Goal: Task Accomplishment & Management: Manage account settings

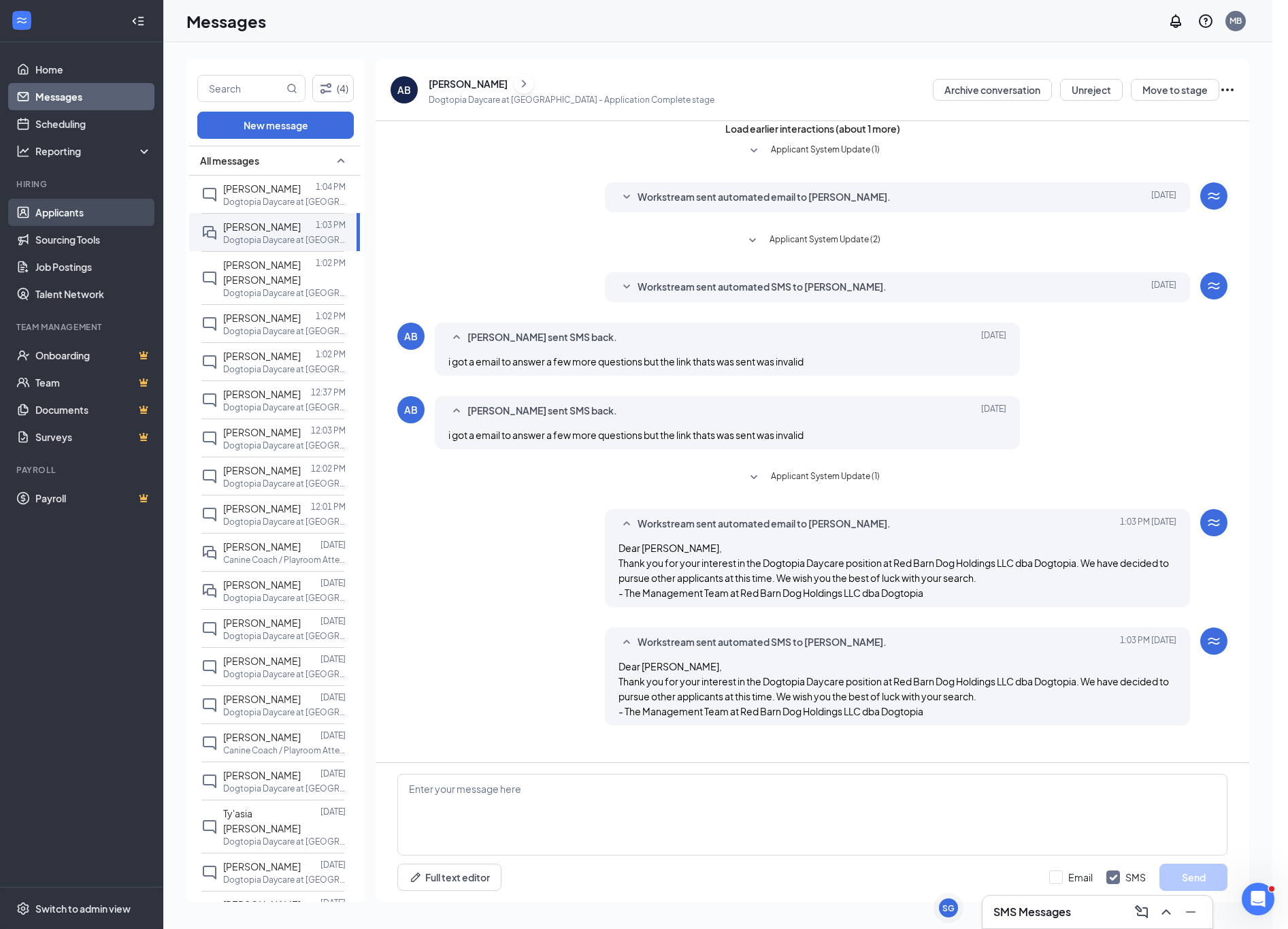
click at [64, 221] on link "Applicants" at bounding box center [94, 212] width 116 height 27
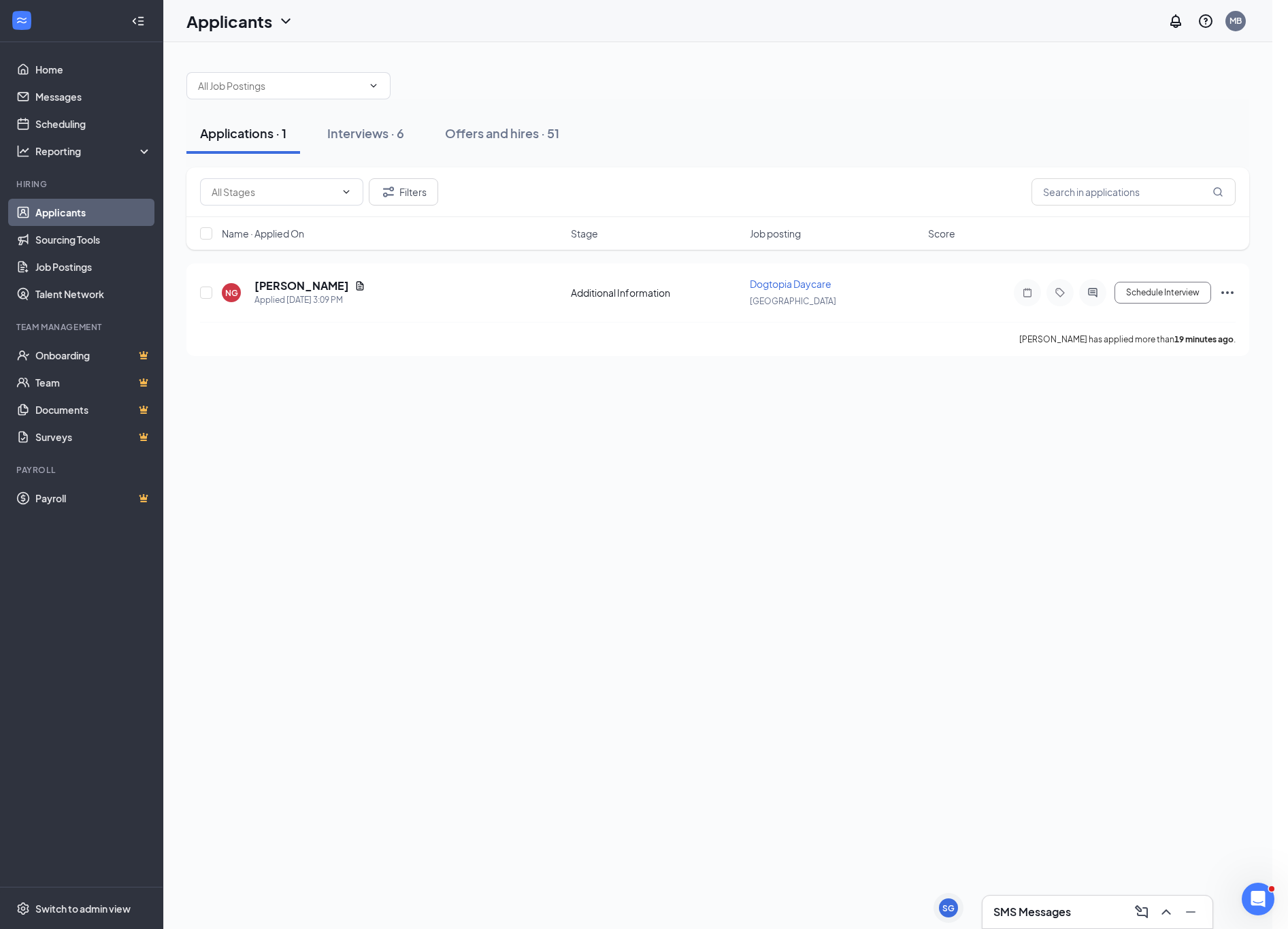
click at [626, 105] on div "Applications · 1 Interviews · 6 Offers and hires · 51" at bounding box center [718, 133] width 1063 height 68
click at [354, 288] on icon "Document" at bounding box center [359, 286] width 11 height 11
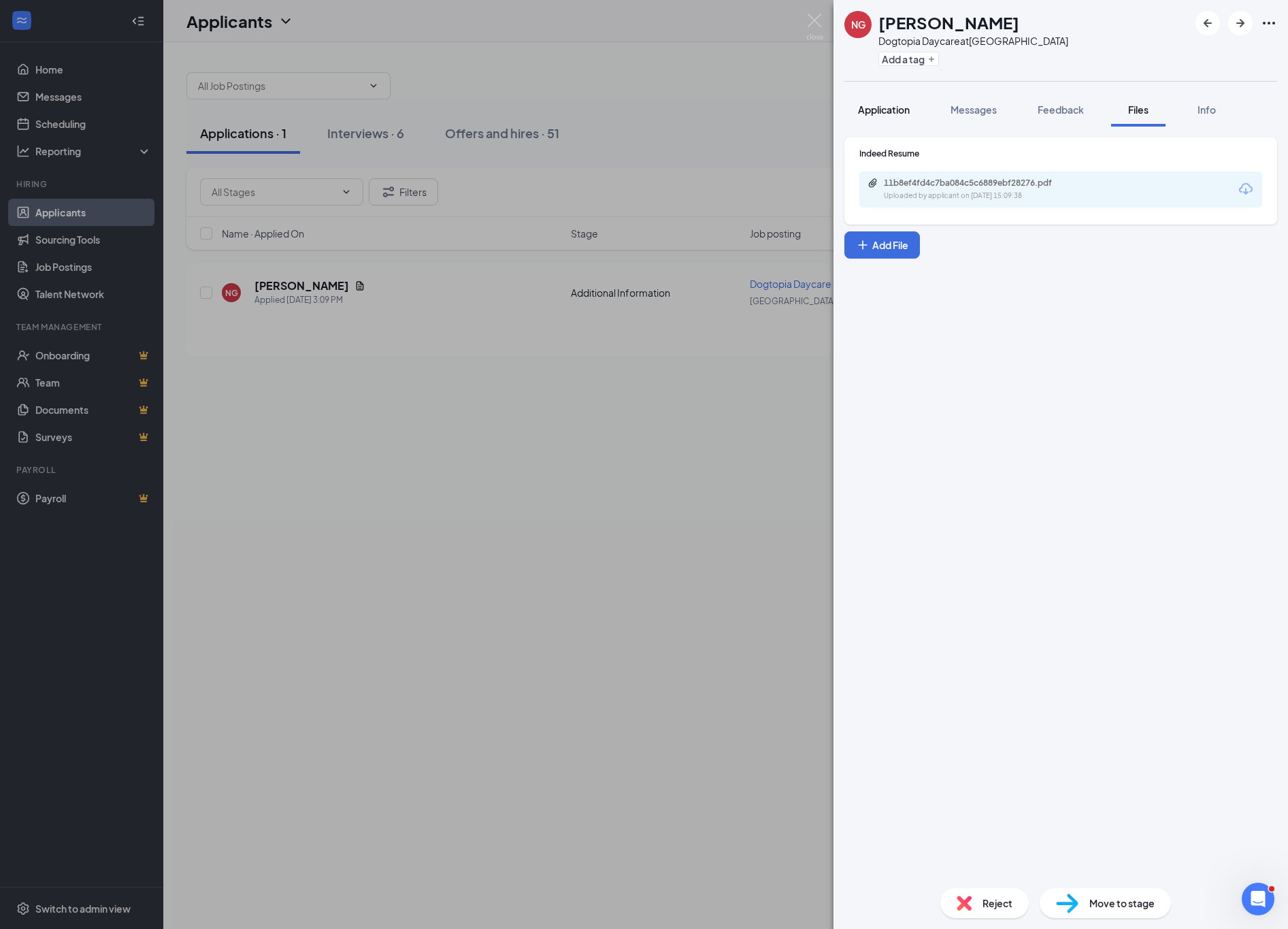
click at [880, 112] on span "Application" at bounding box center [884, 109] width 52 height 12
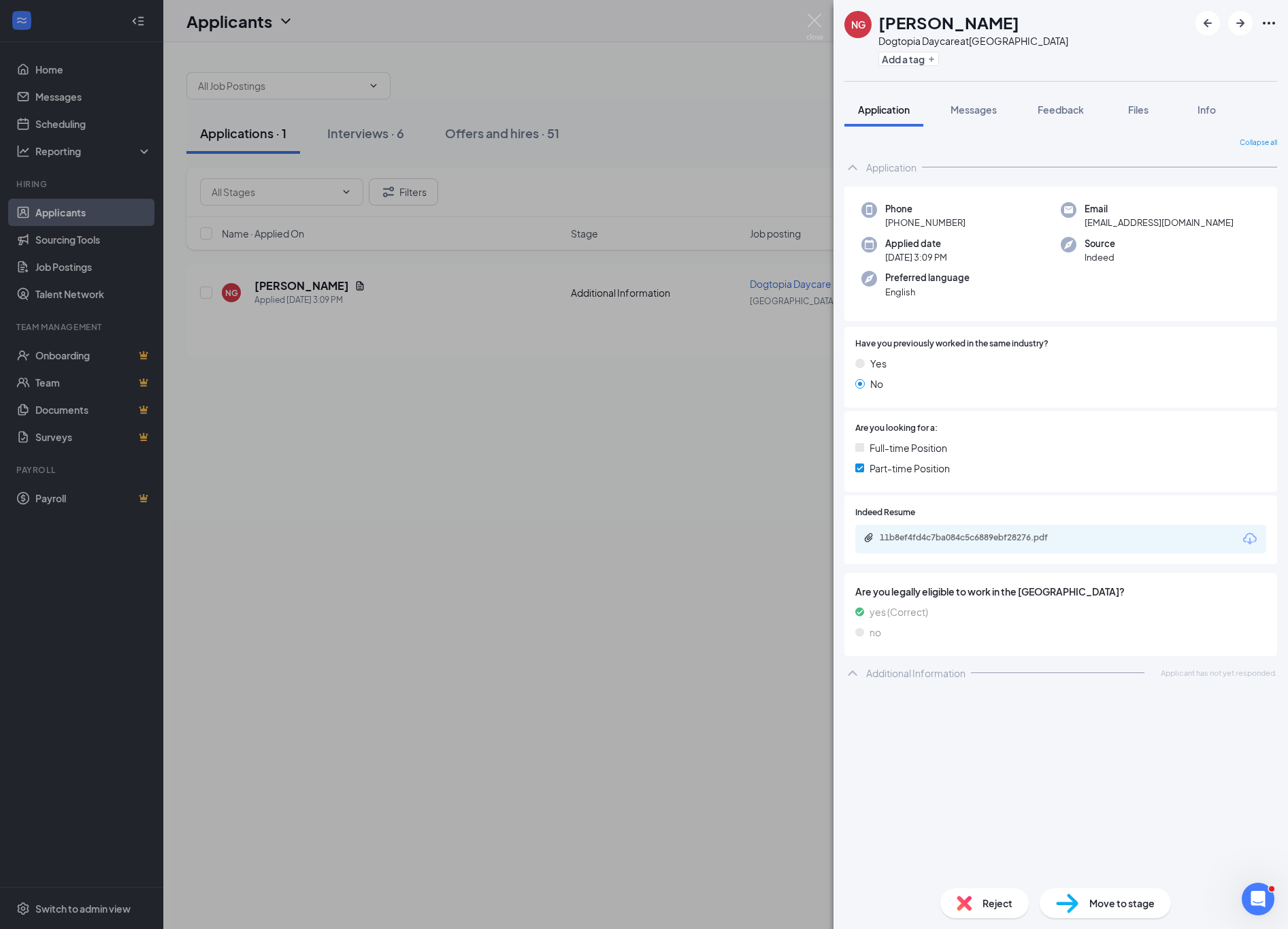
drag, startPoint x: 654, startPoint y: 466, endPoint x: 647, endPoint y: 462, distance: 8.1
click at [650, 466] on div "NG [PERSON_NAME] Dogtopia Daycare at [GEOGRAPHIC_DATA] Add a tag Application Me…" at bounding box center [644, 464] width 1288 height 929
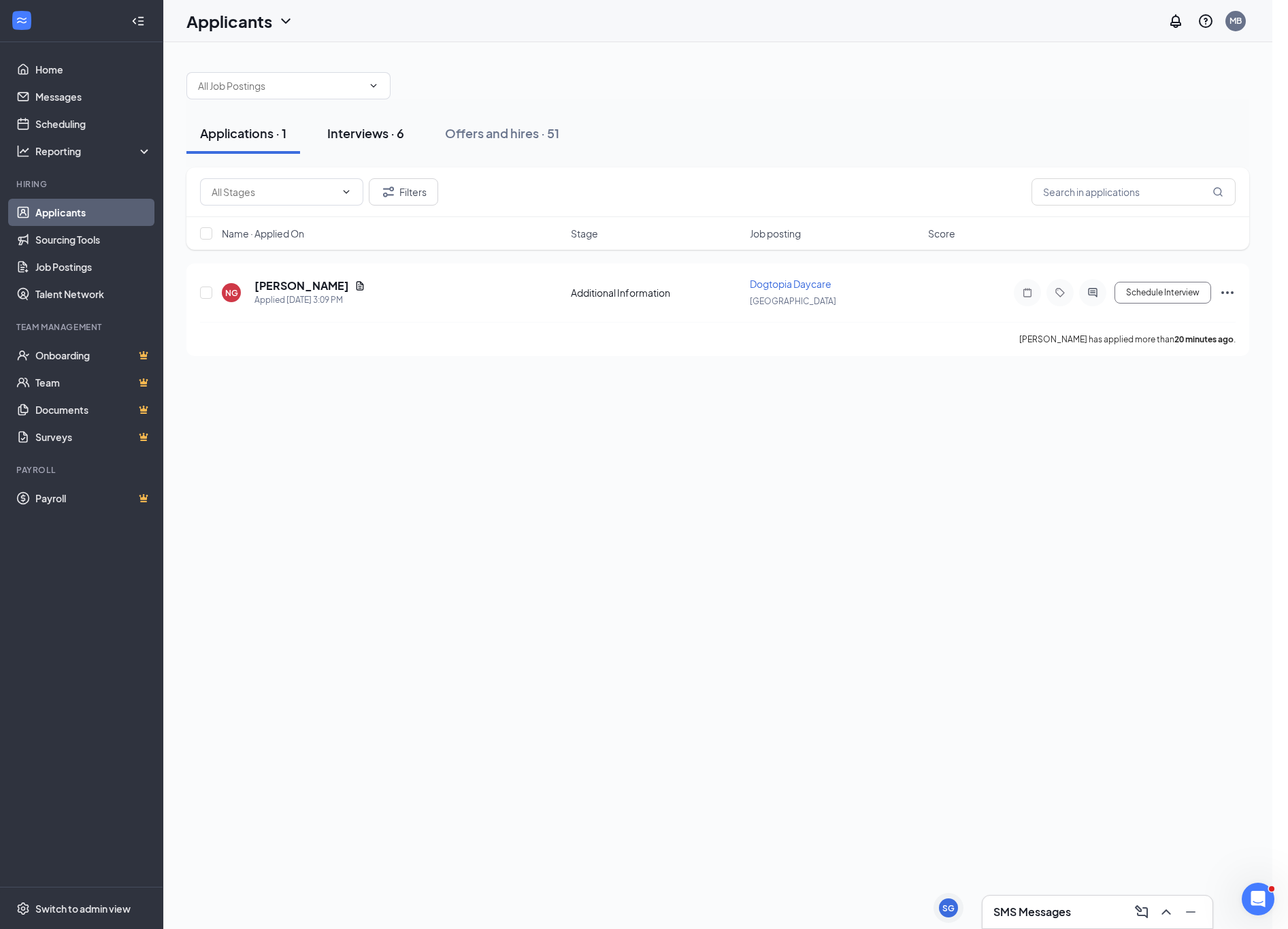
click at [382, 137] on div "Interviews · 6" at bounding box center [365, 133] width 77 height 17
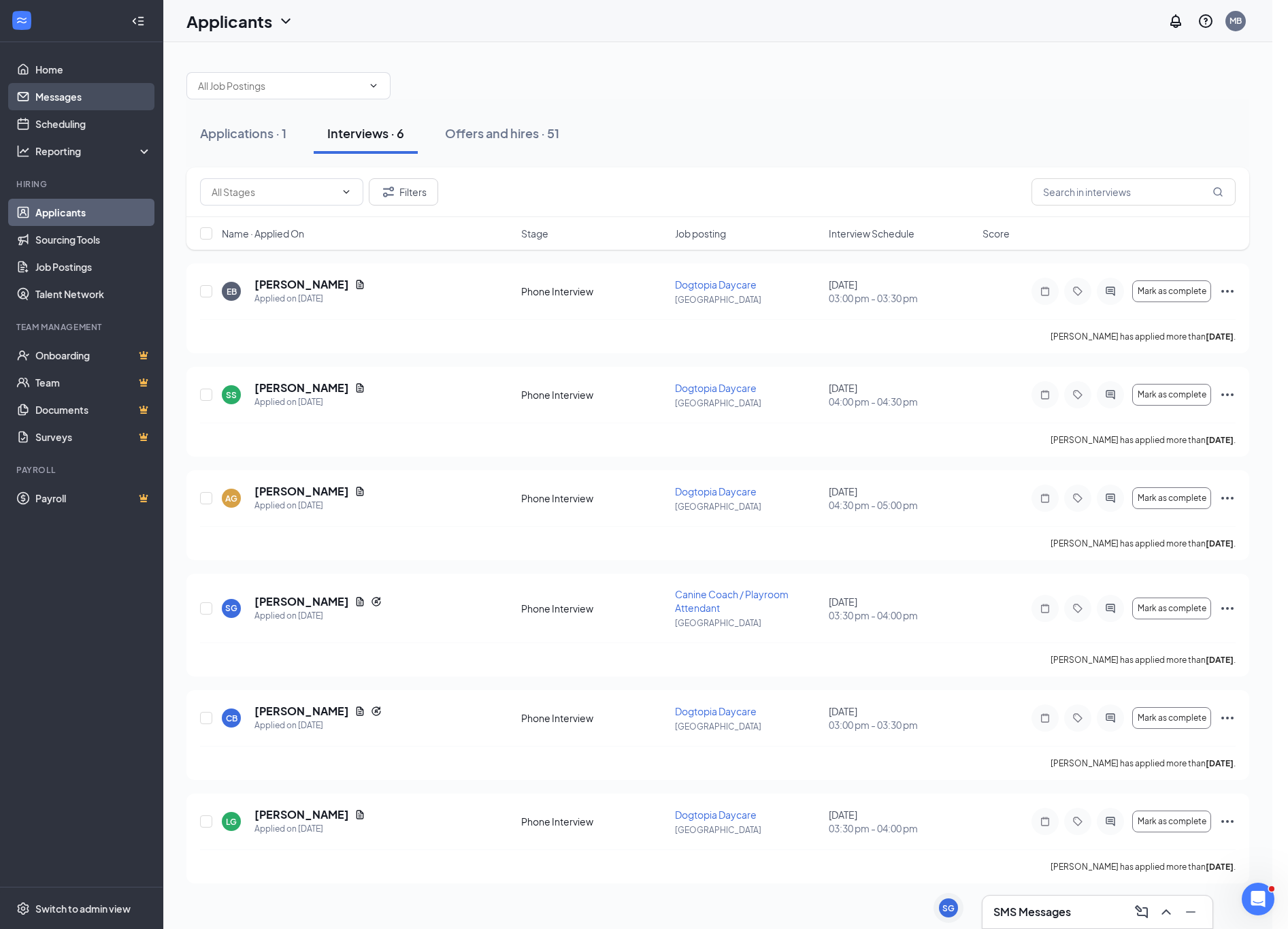
click at [66, 102] on link "Messages" at bounding box center [94, 97] width 116 height 27
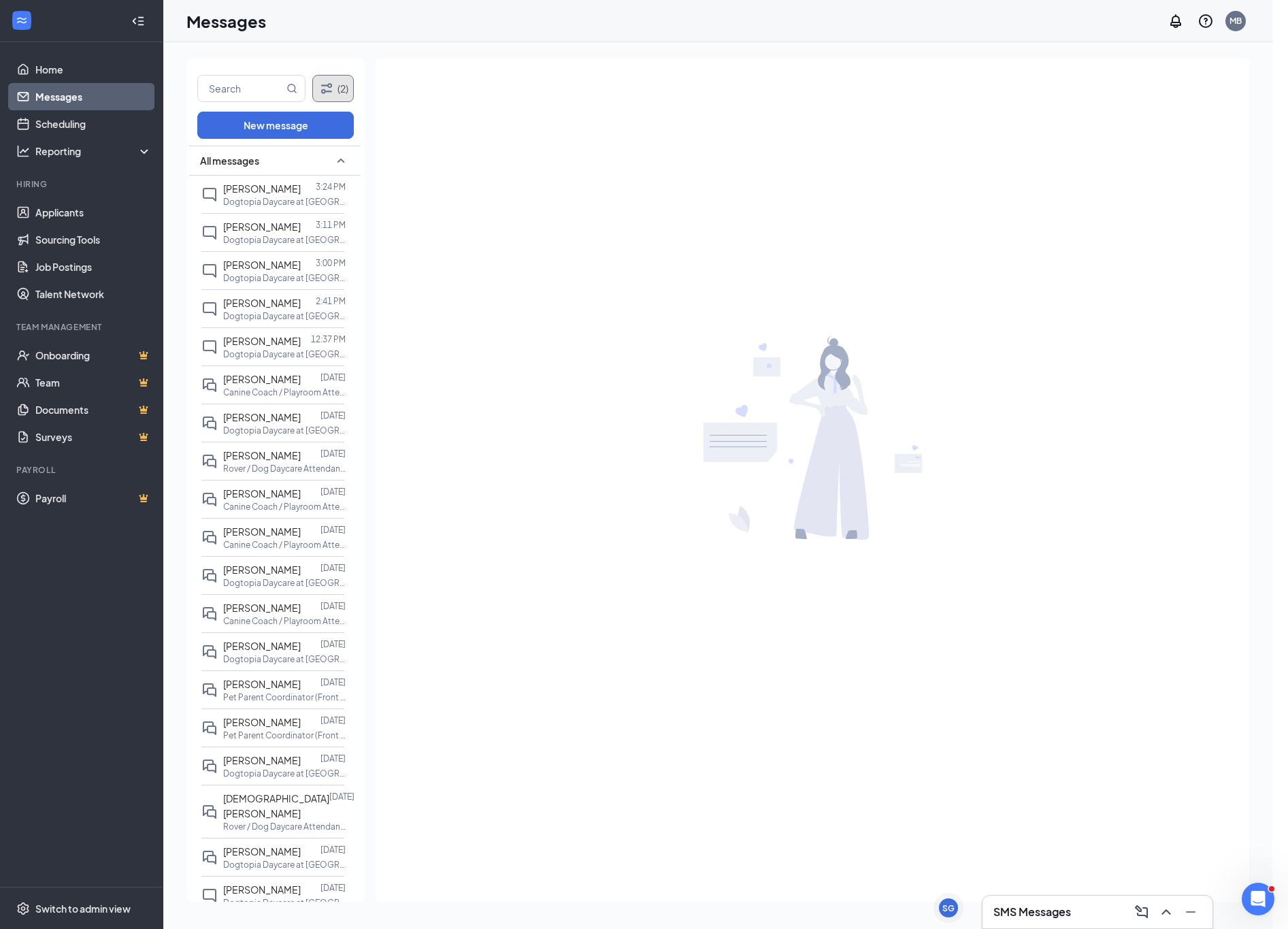
click at [327, 78] on button "(2)" at bounding box center [333, 88] width 42 height 27
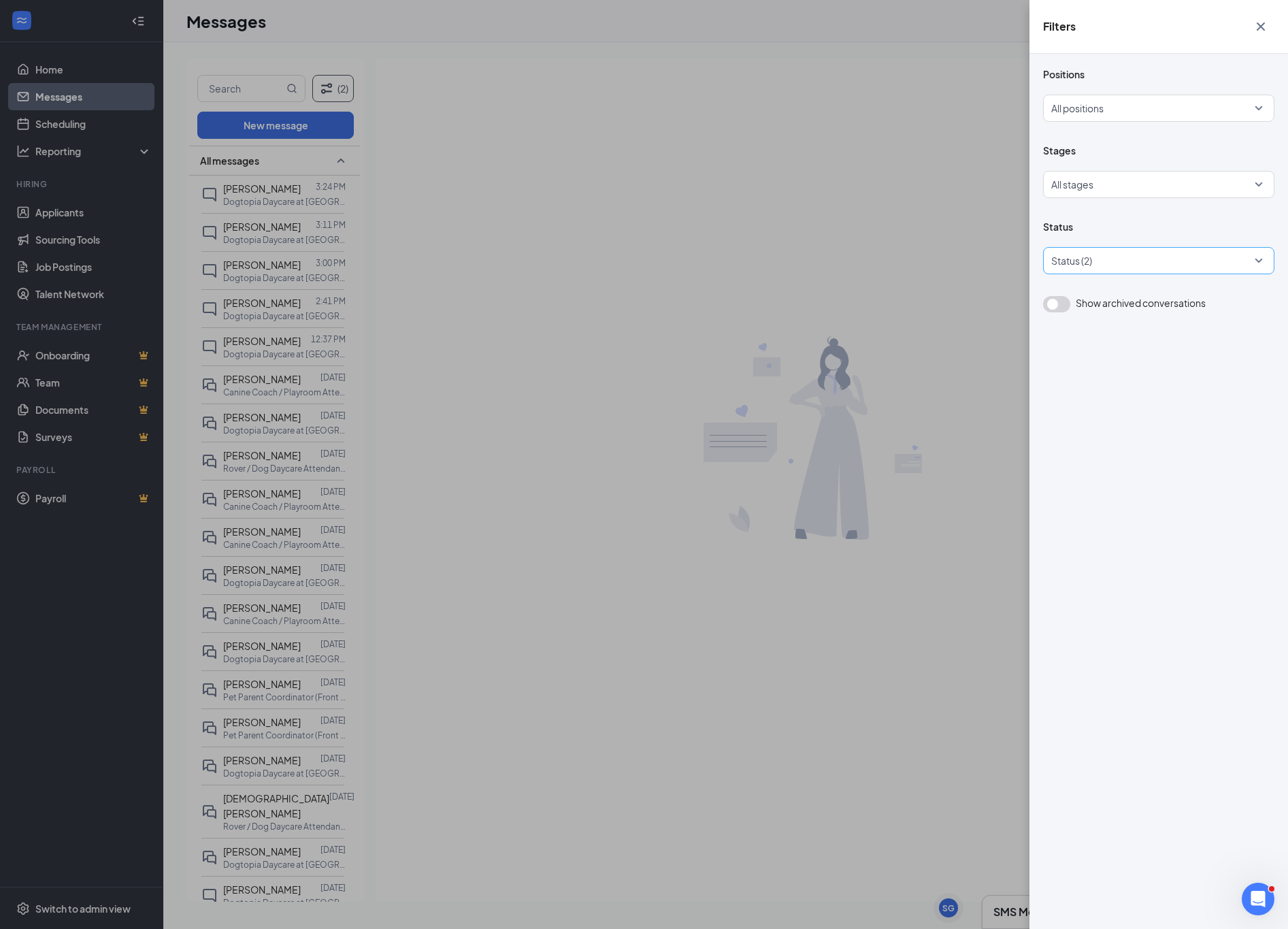
click at [1139, 271] on div at bounding box center [1152, 261] width 211 height 22
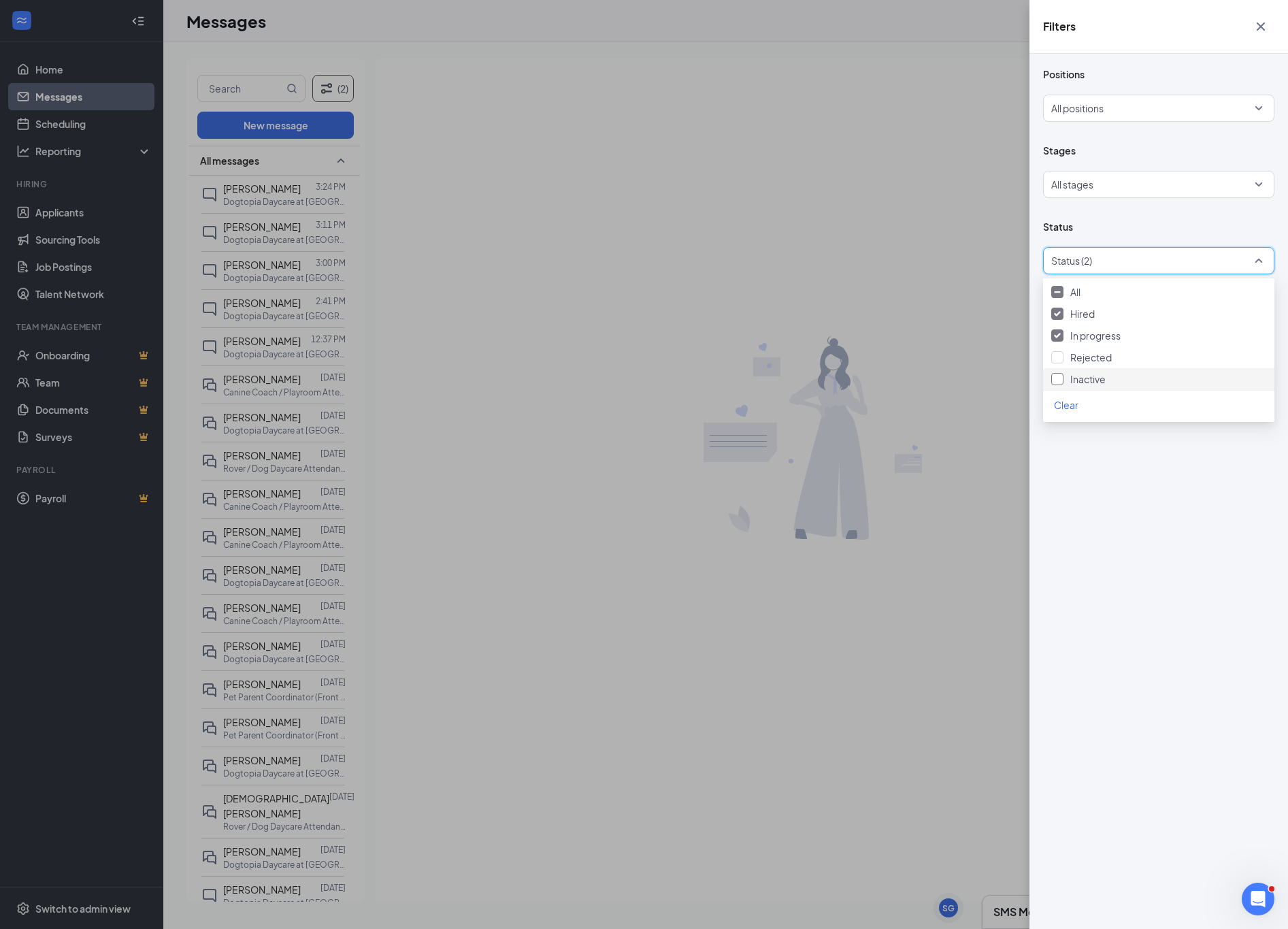
click at [1054, 384] on div at bounding box center [1058, 379] width 12 height 12
click at [1049, 378] on div "Inactive" at bounding box center [1159, 379] width 231 height 22
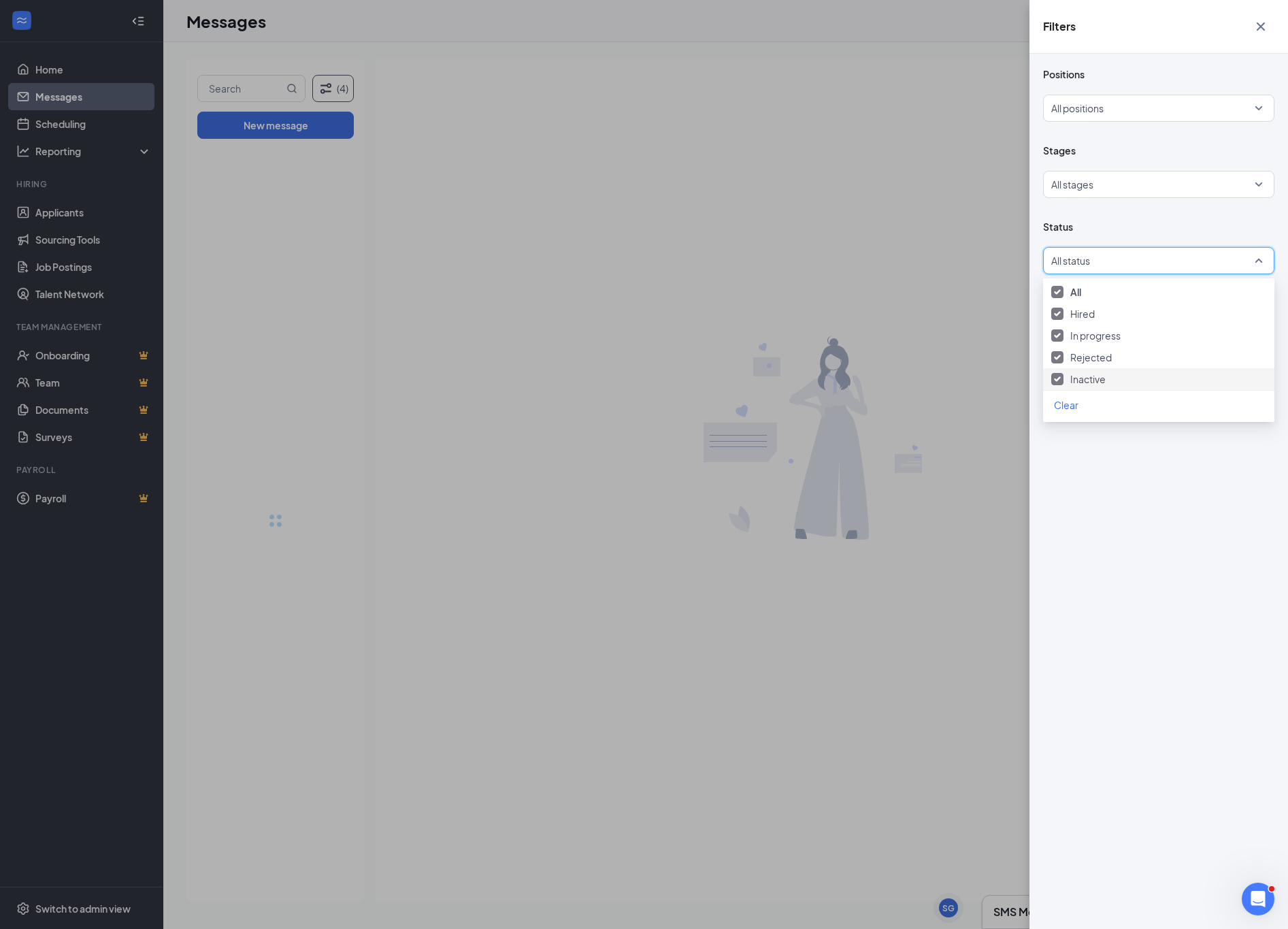
click at [1090, 460] on div "Positions All positions Stages All stages Status All status Show archived conve…" at bounding box center [1158, 492] width 259 height 876
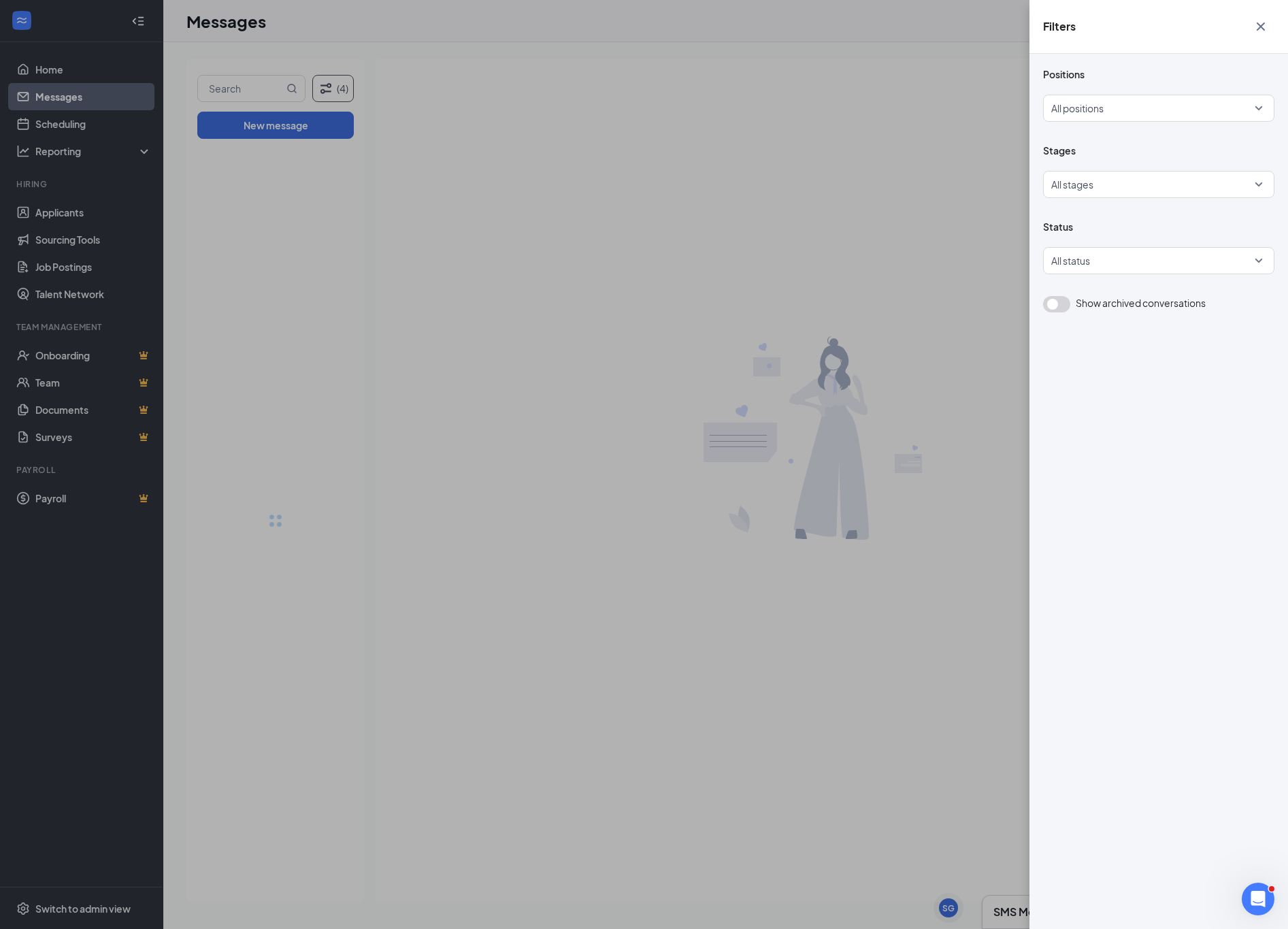
click at [1059, 312] on button "button" at bounding box center [1057, 305] width 27 height 17
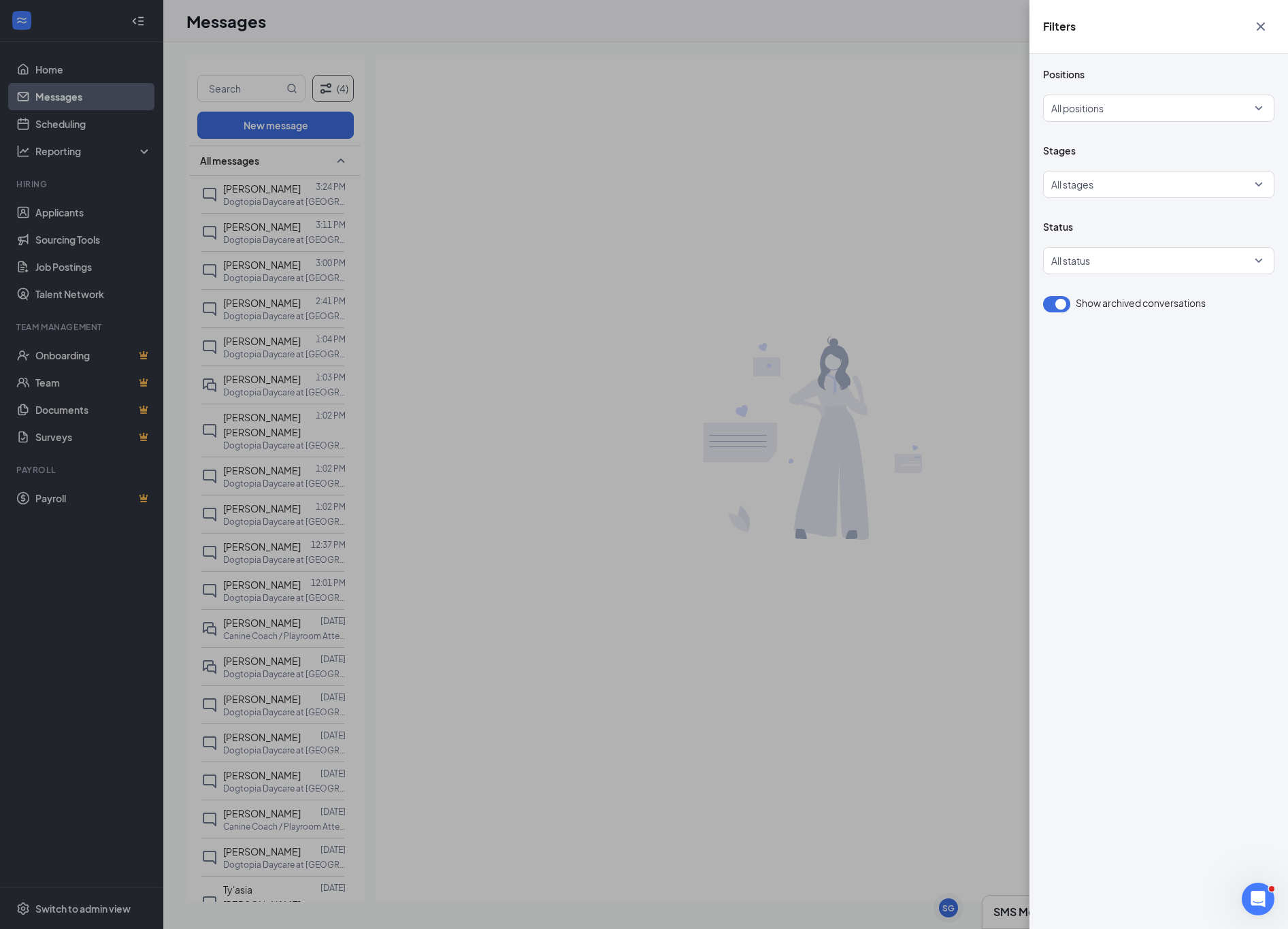
click at [63, 137] on div "Filters Positions All positions Stages All stages Status All status Show archiv…" at bounding box center [644, 464] width 1288 height 929
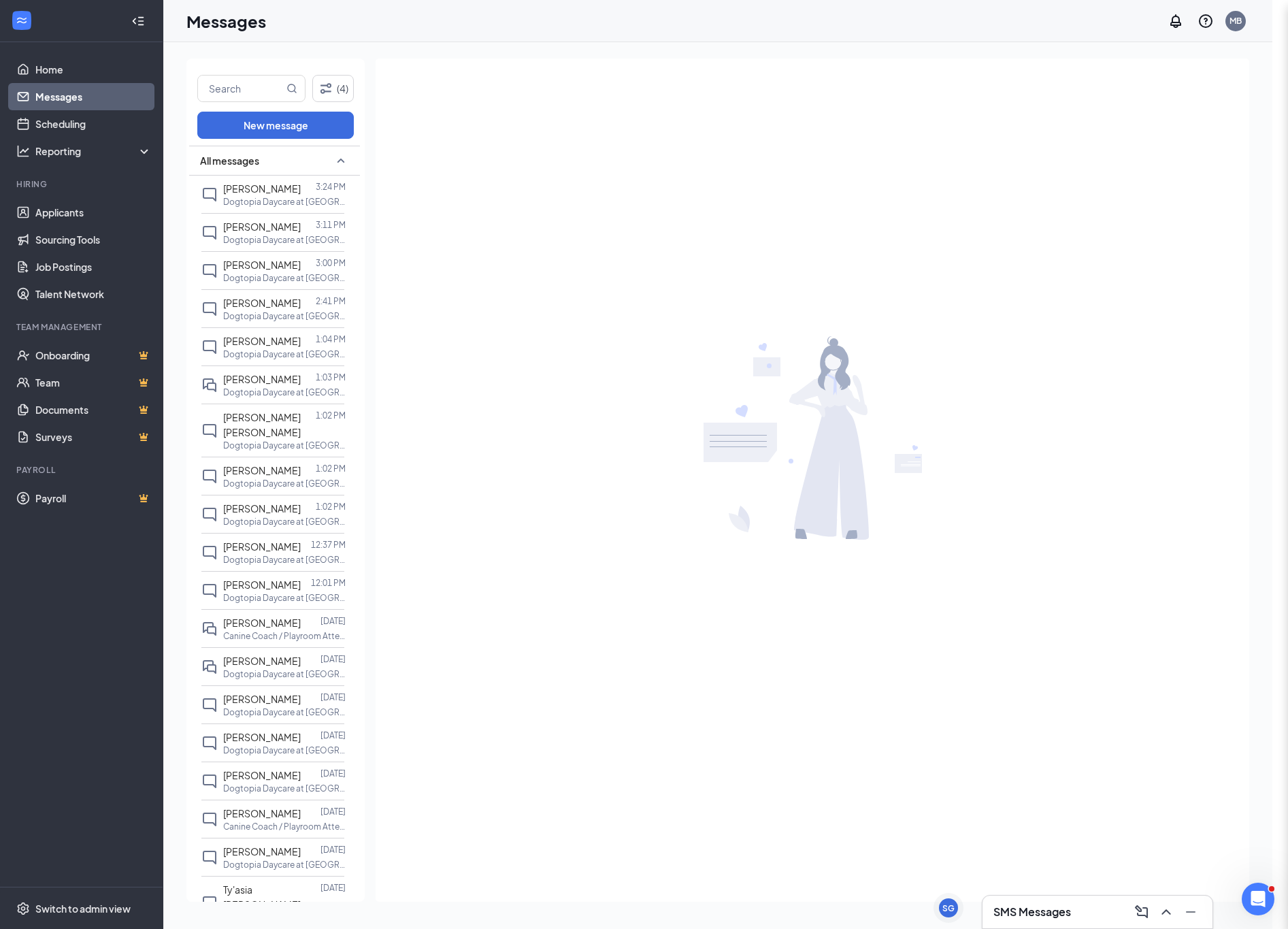
click at [66, 119] on div "Filters Positions All positions Stages All stages Status All status Show archiv…" at bounding box center [644, 464] width 1288 height 929
click at [59, 123] on link "Scheduling" at bounding box center [94, 123] width 116 height 27
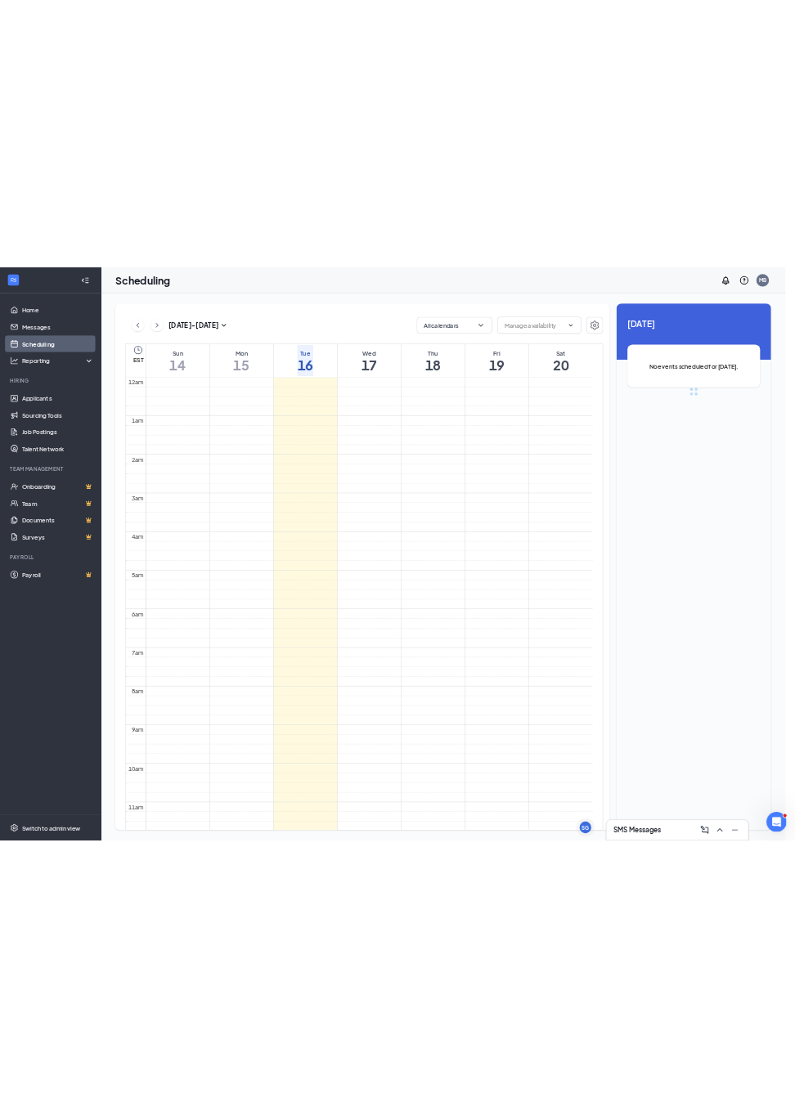
scroll to position [590, 0]
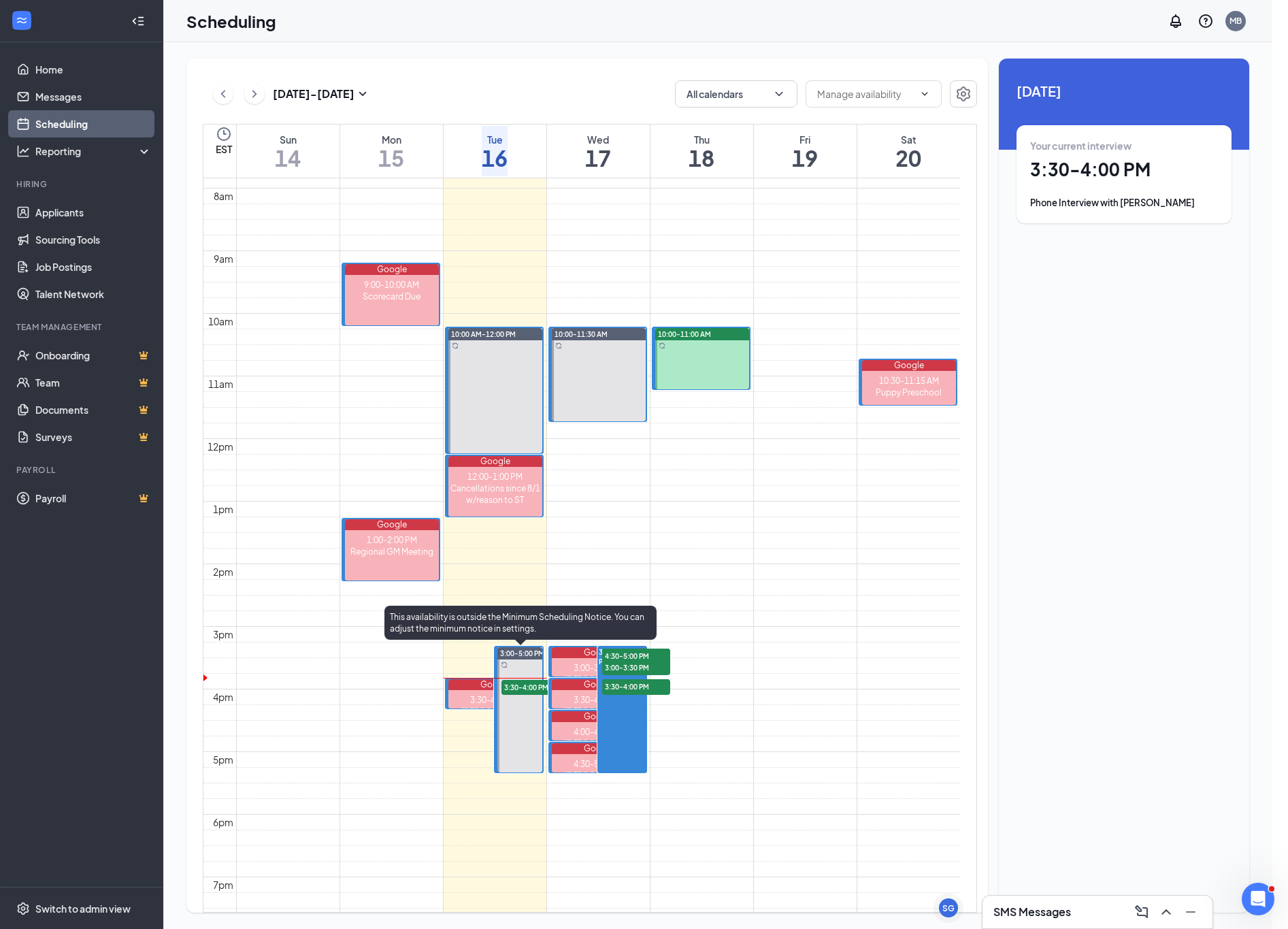
click at [529, 681] on span "3:30-4:00 PM" at bounding box center [536, 687] width 68 height 13
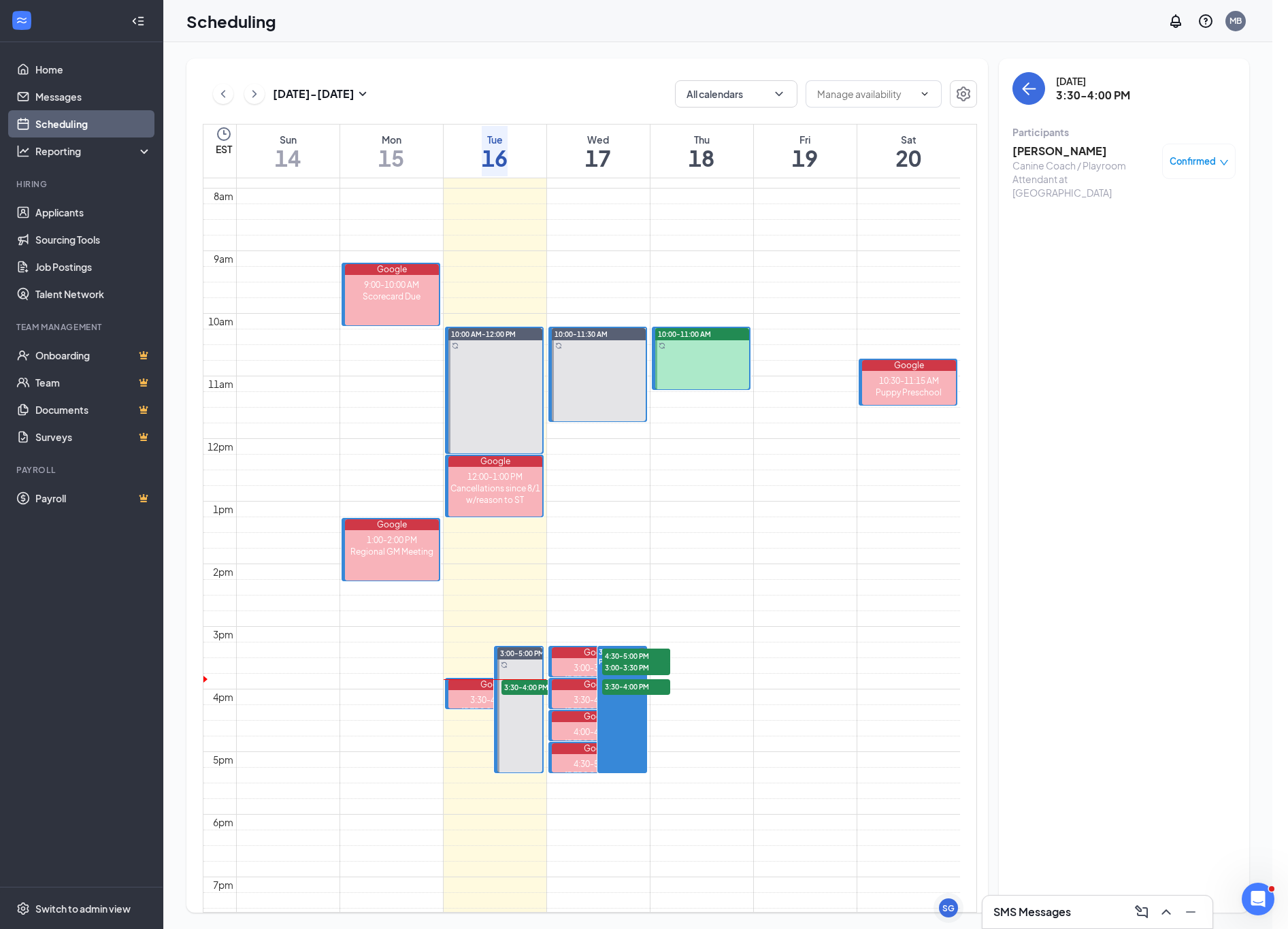
click at [1050, 152] on h3 "[PERSON_NAME]" at bounding box center [1084, 152] width 143 height 15
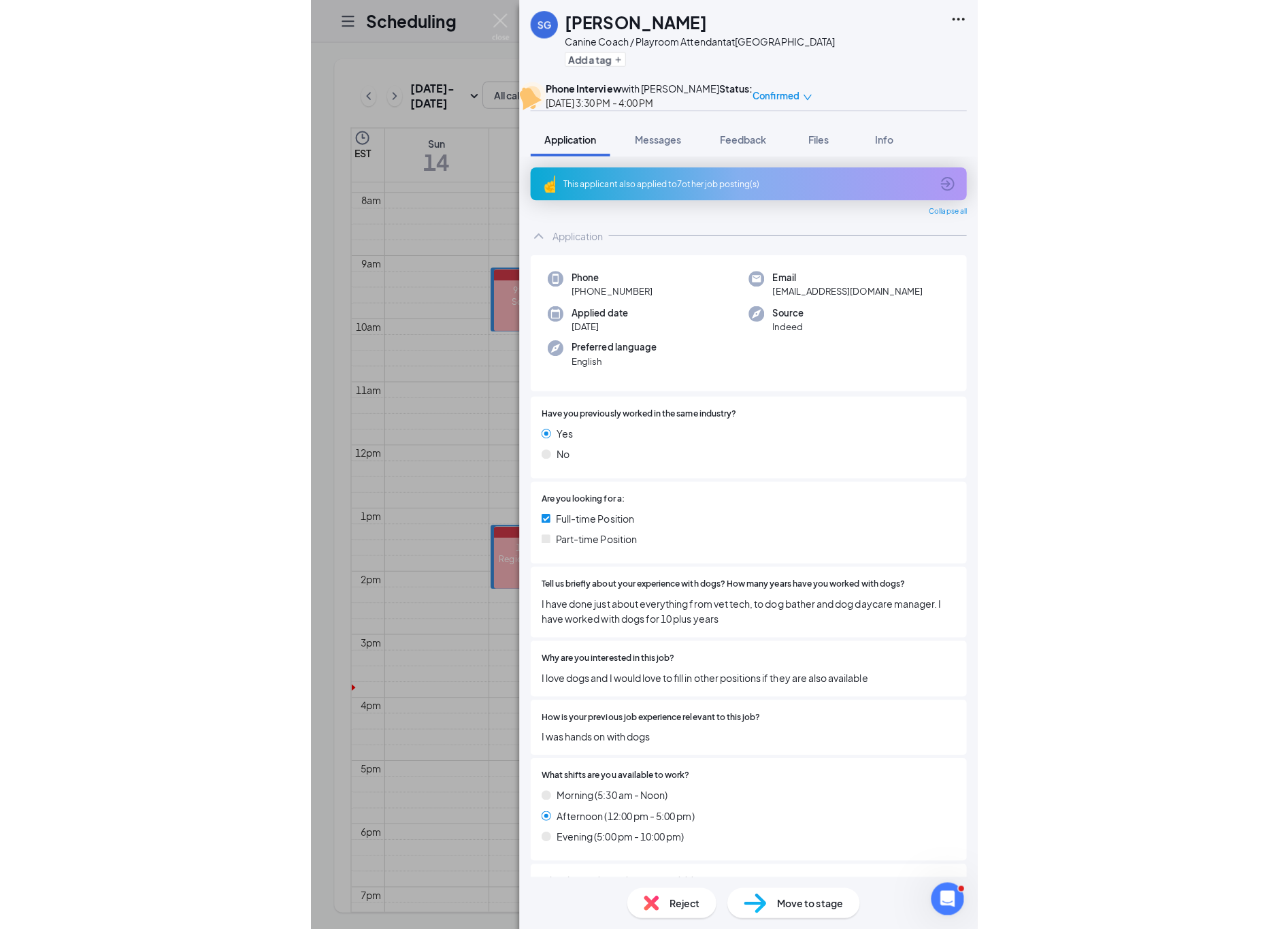
scroll to position [491, 0]
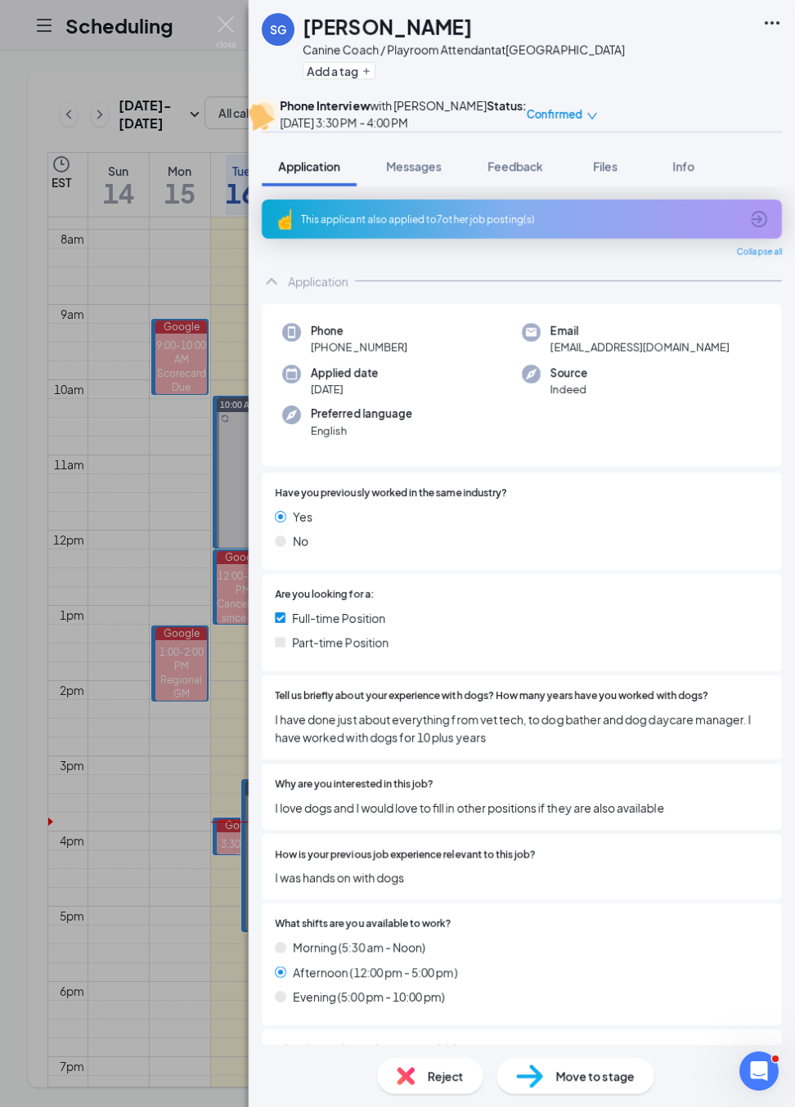
click at [565, 209] on div "This applicant also applied to 7 other job posting(s)" at bounding box center [522, 219] width 520 height 39
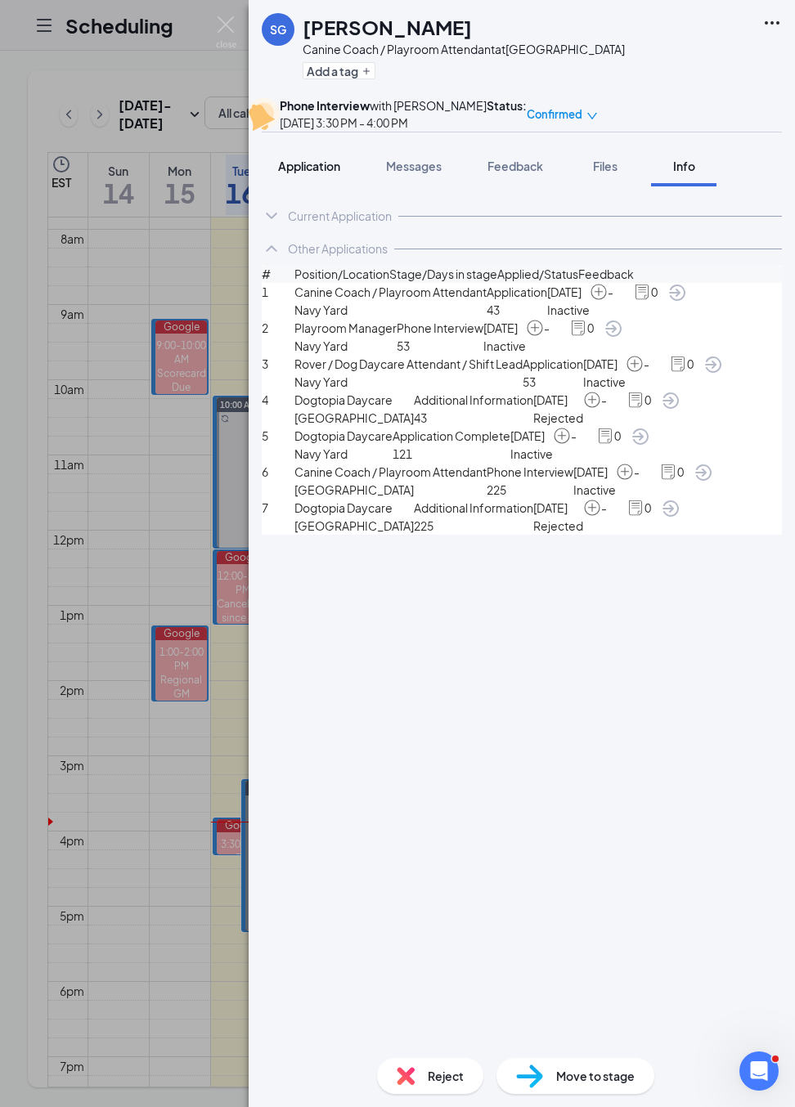
click at [302, 172] on span "Application" at bounding box center [309, 166] width 62 height 15
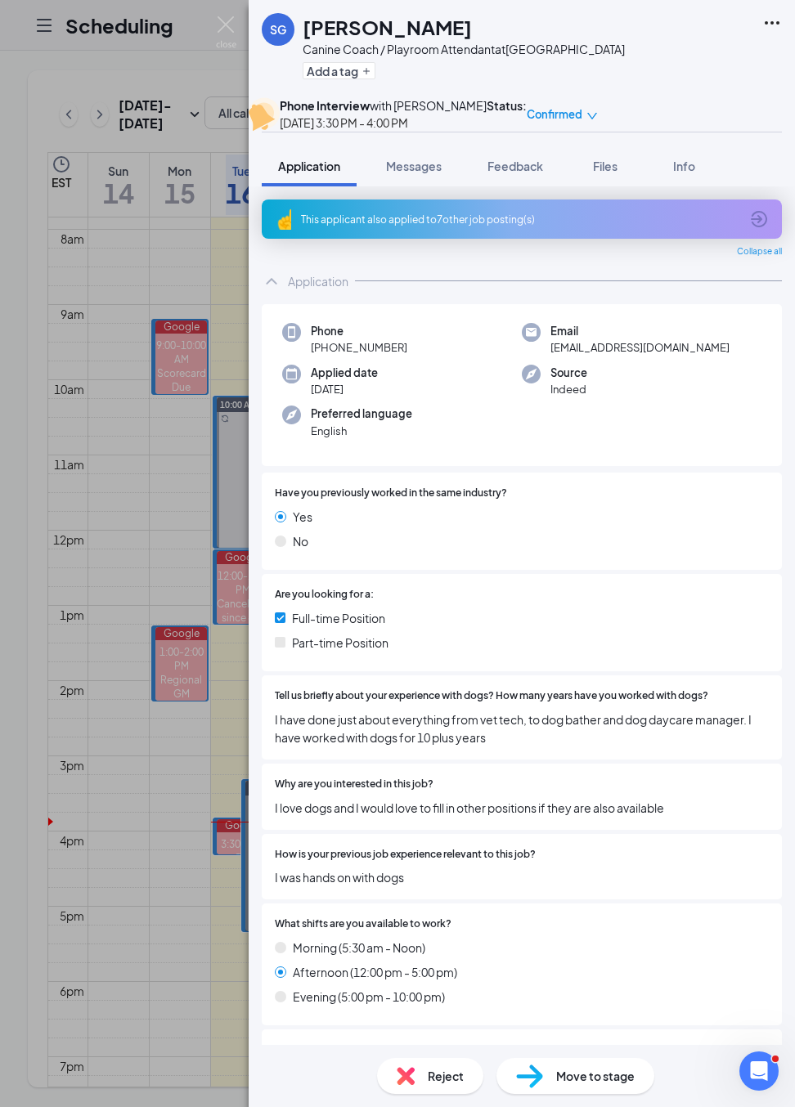
click at [344, 214] on div "This applicant also applied to 7 other job posting(s)" at bounding box center [520, 220] width 438 height 14
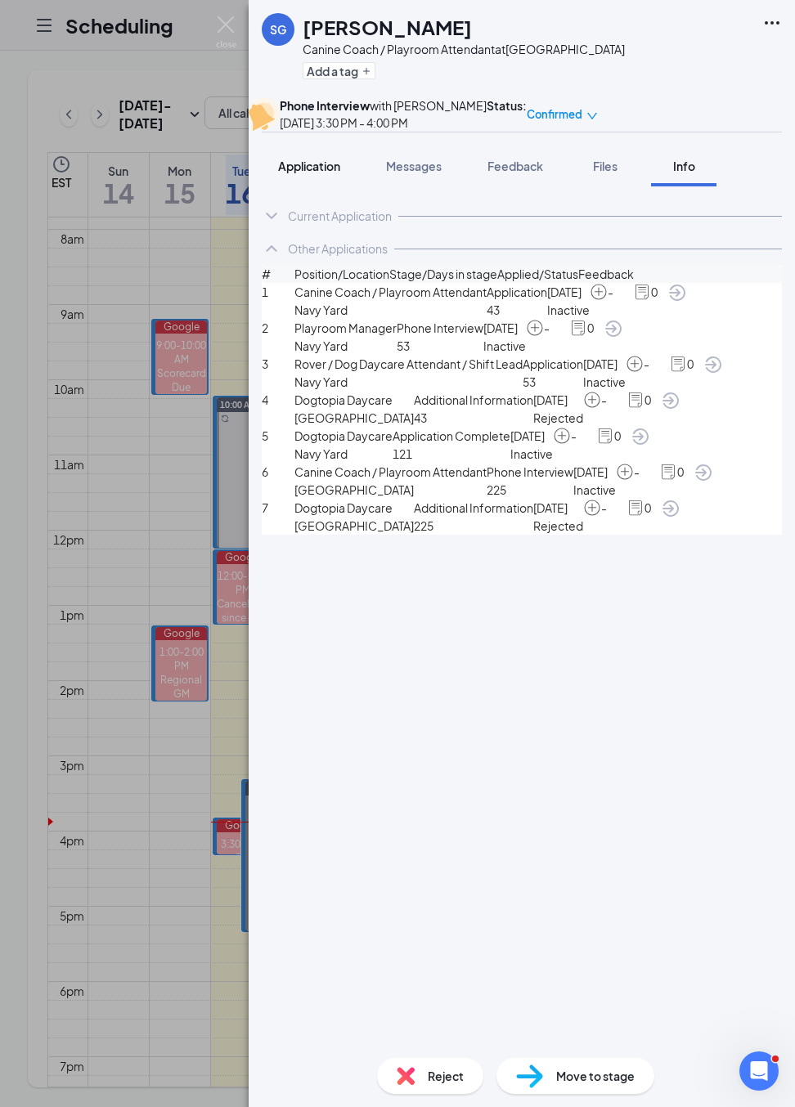
click at [325, 164] on span "Application" at bounding box center [309, 166] width 62 height 15
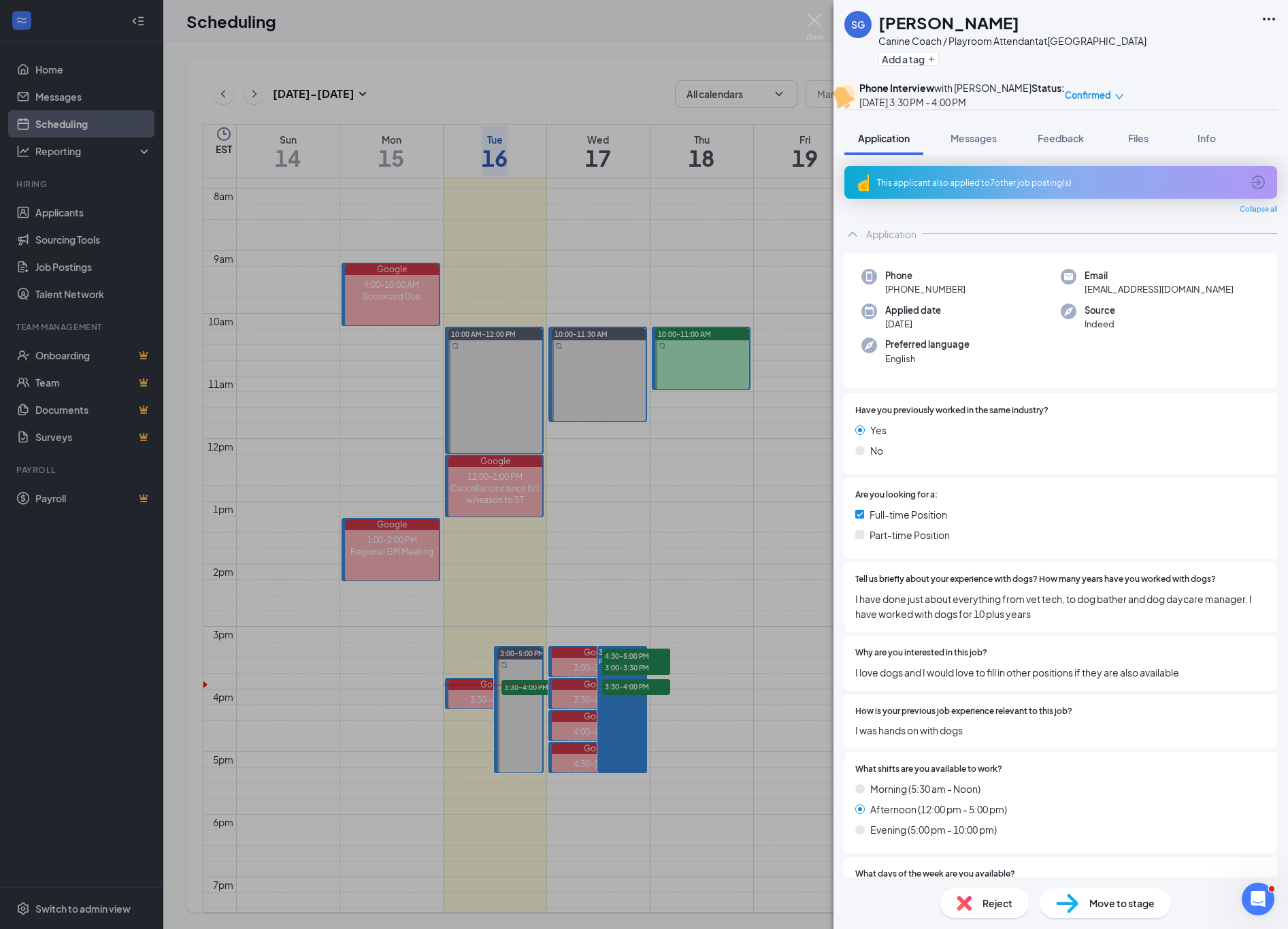
click at [1112, 926] on div "Reject Move to stage" at bounding box center [1061, 903] width 454 height 52
click at [1122, 911] on div "Move to stage" at bounding box center [1106, 903] width 131 height 30
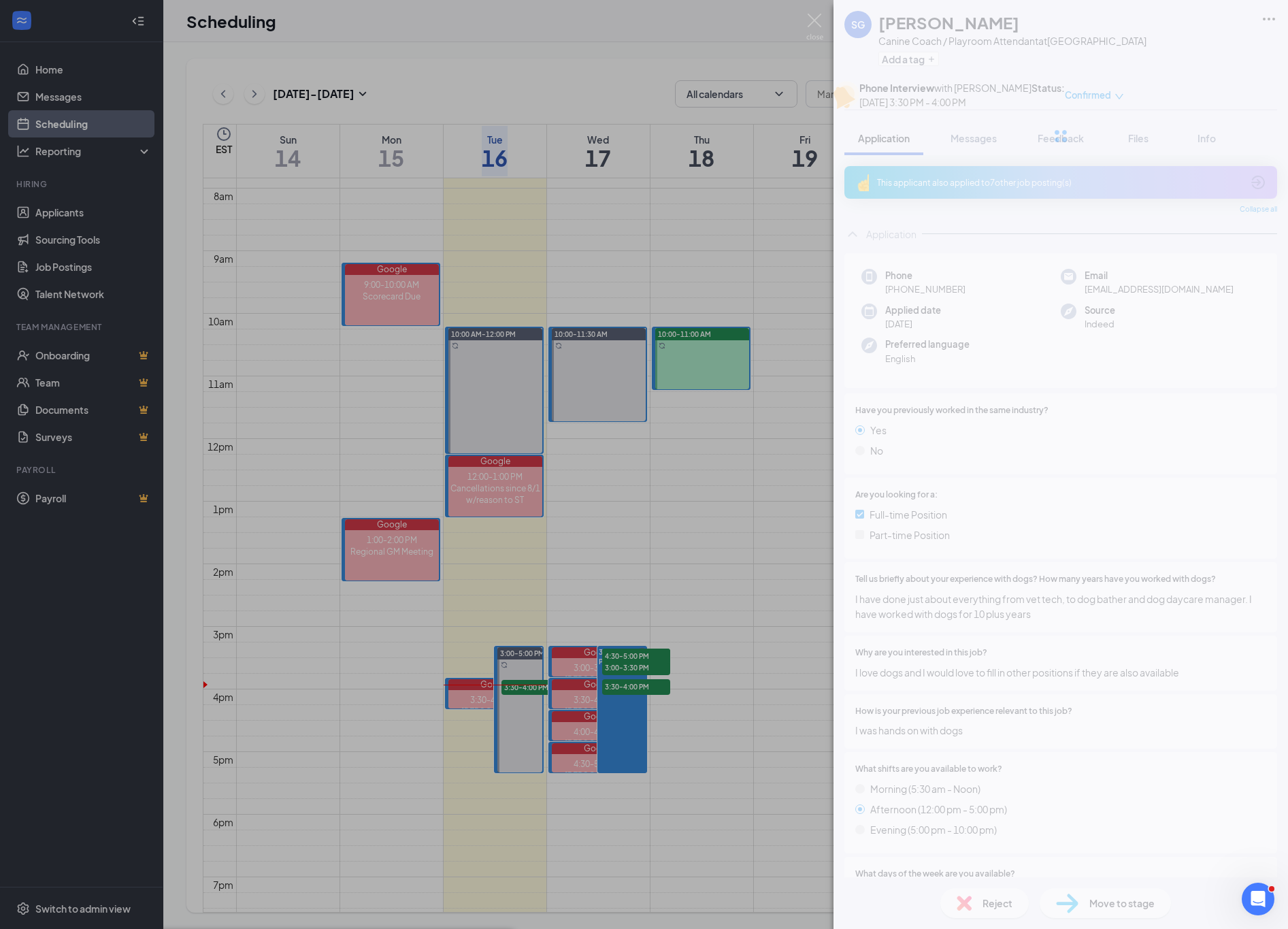
type input "Onsite Interview (next stage)"
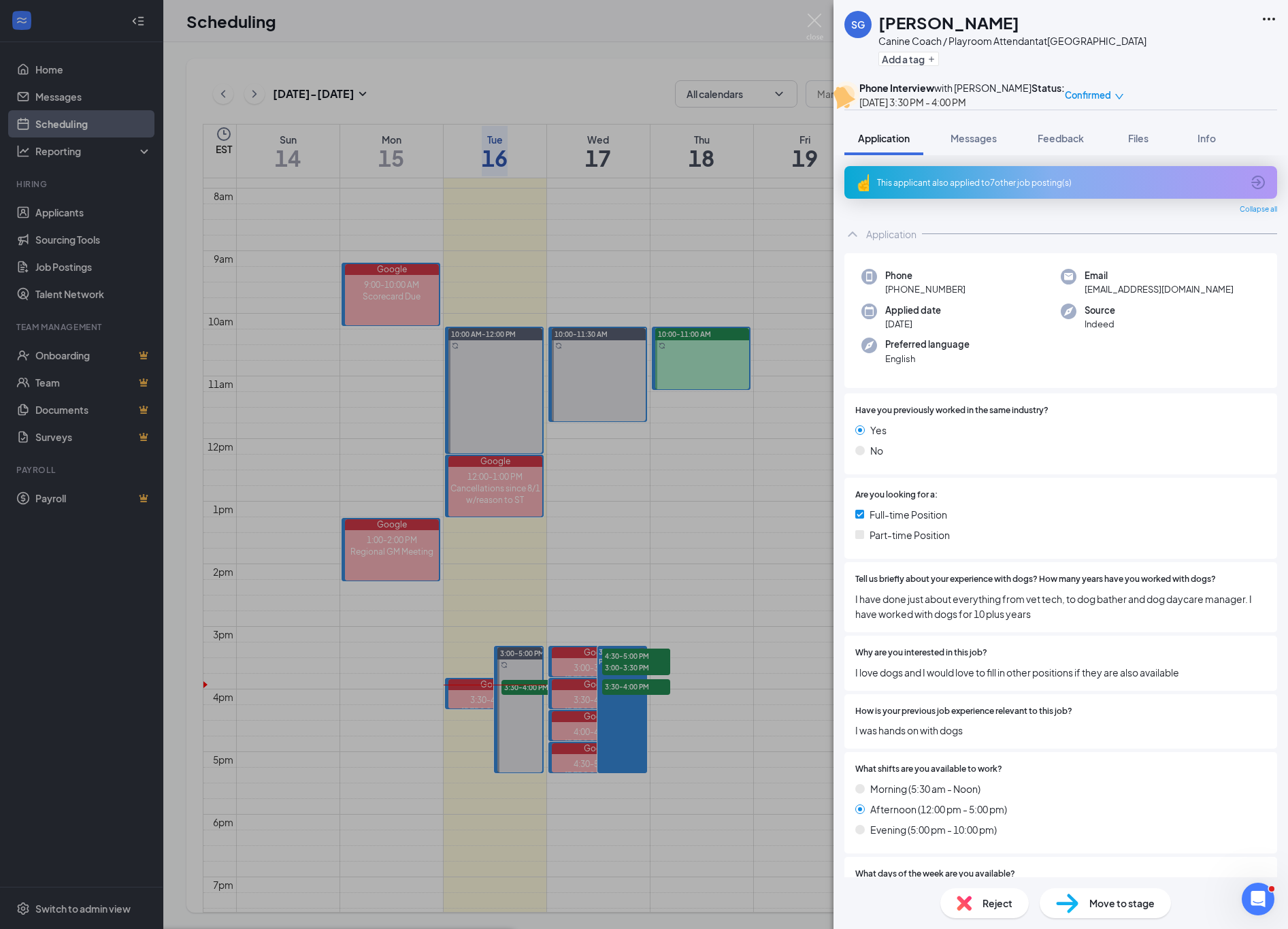
click at [1115, 906] on span "Move to stage" at bounding box center [1122, 903] width 66 height 15
click at [1112, 907] on span "Move to stage" at bounding box center [1122, 903] width 66 height 15
click at [1122, 897] on span "Move to stage" at bounding box center [1122, 903] width 66 height 15
click at [819, 27] on img at bounding box center [815, 27] width 17 height 27
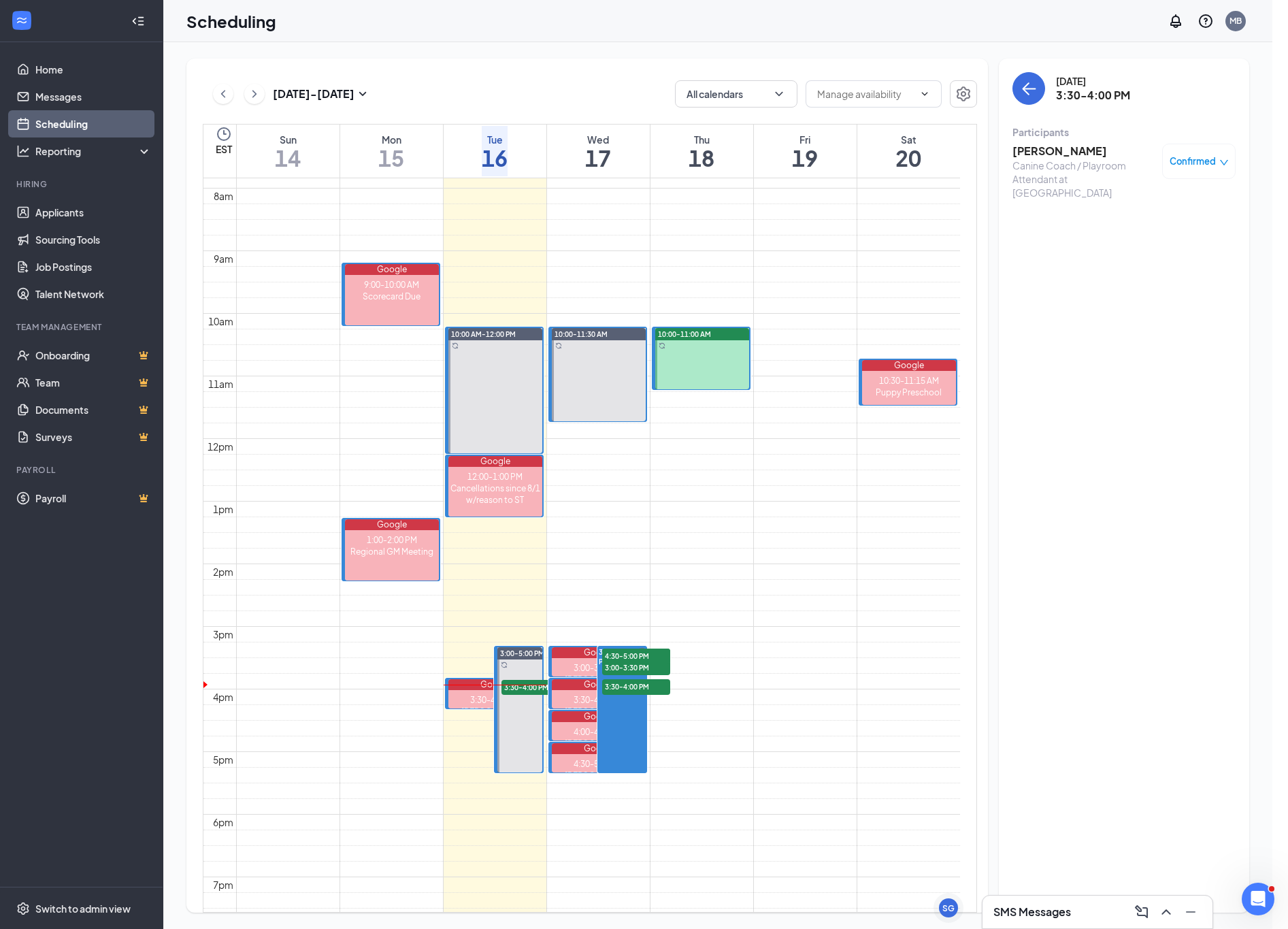
click at [1068, 150] on h3 "[PERSON_NAME]" at bounding box center [1084, 152] width 143 height 15
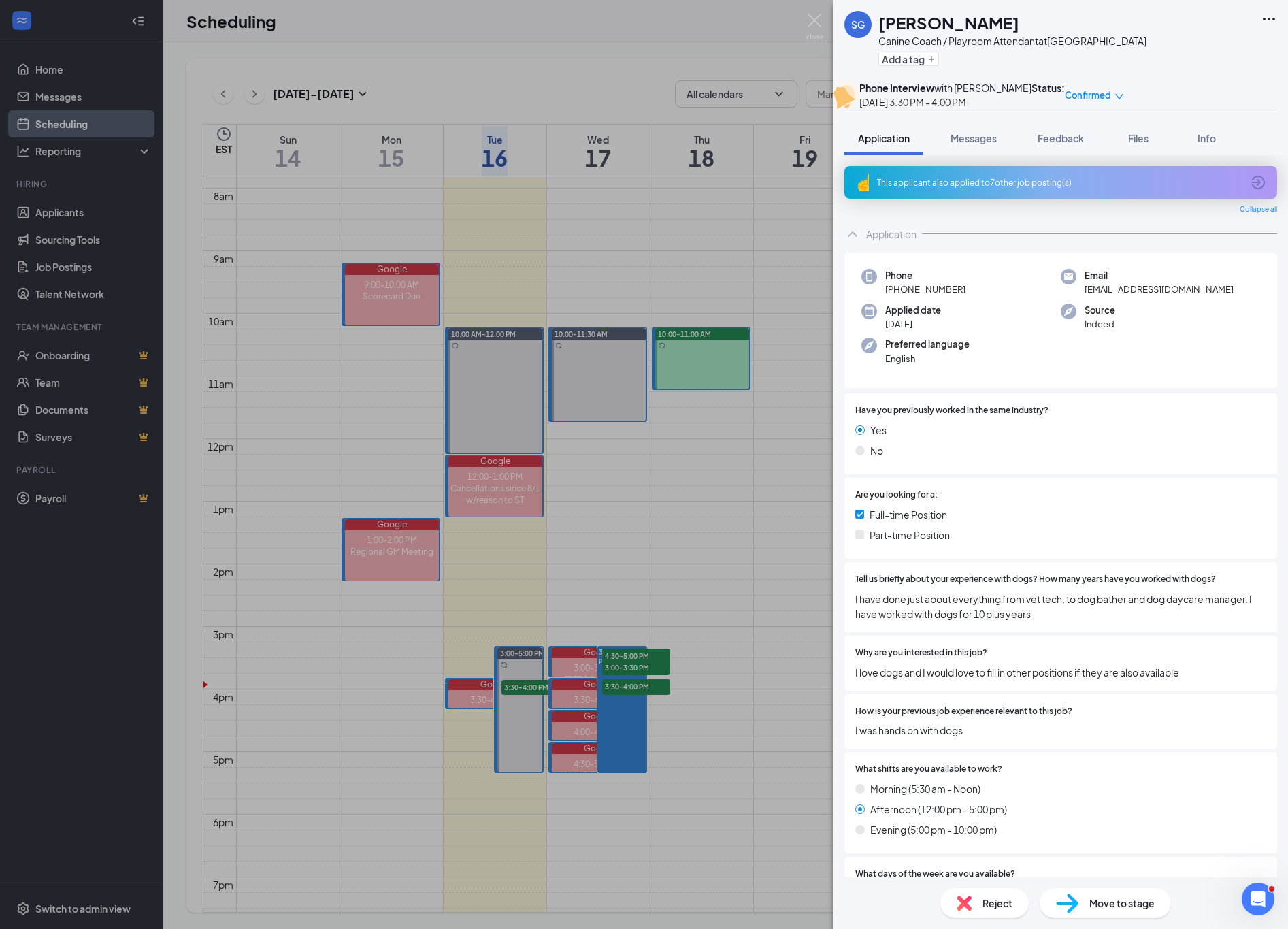
click at [1082, 907] on div "Move to stage" at bounding box center [1106, 903] width 131 height 30
type input "Onsite Interview (next stage)"
drag, startPoint x: 331, startPoint y: 36, endPoint x: 203, endPoint y: 95, distance: 140.9
click at [333, 36] on div "SG [PERSON_NAME] Canine Coach / Playroom Attendant at [GEOGRAPHIC_DATA] Add a t…" at bounding box center [644, 464] width 1288 height 929
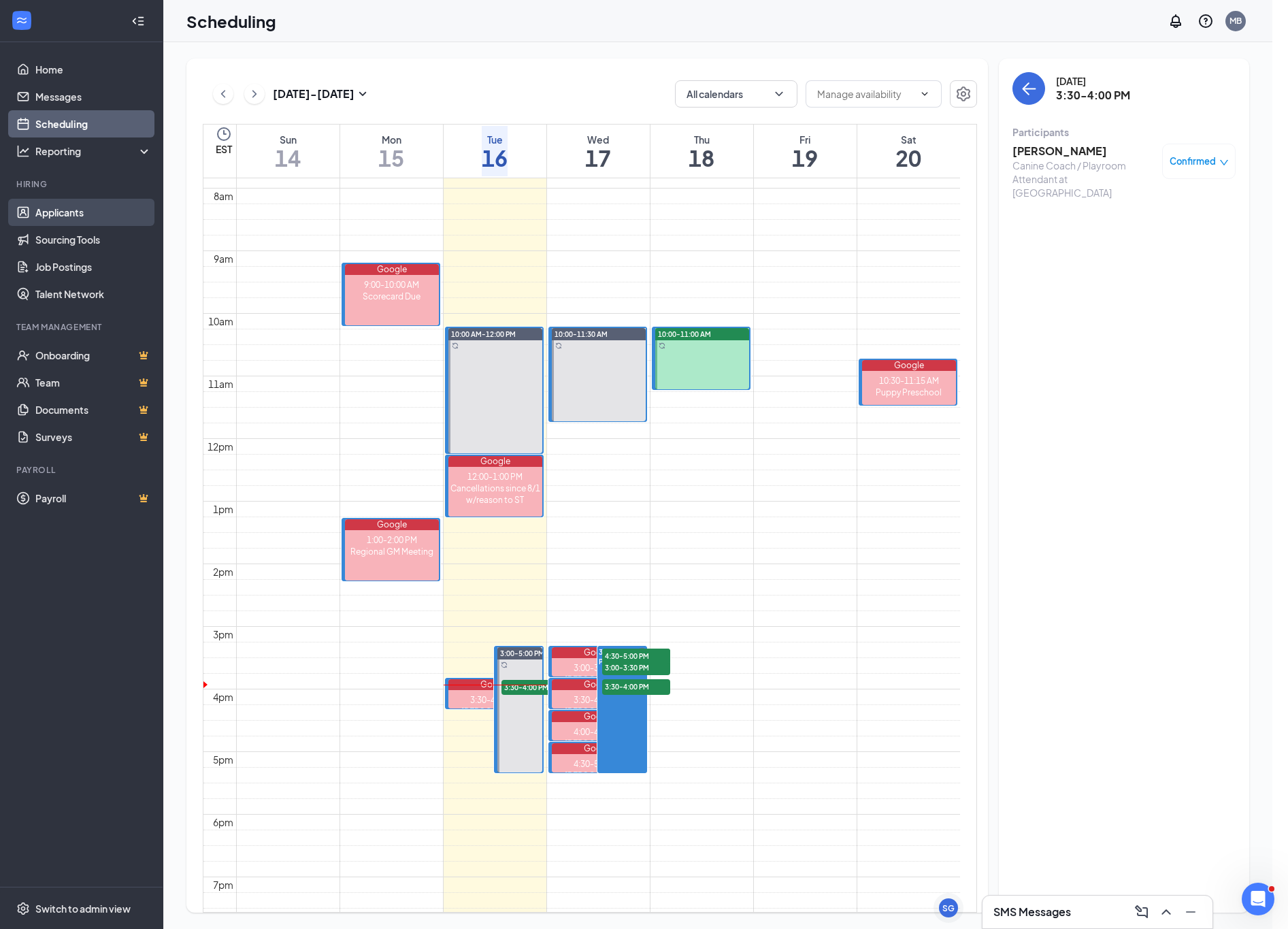
click at [62, 206] on link "Applicants" at bounding box center [94, 212] width 116 height 27
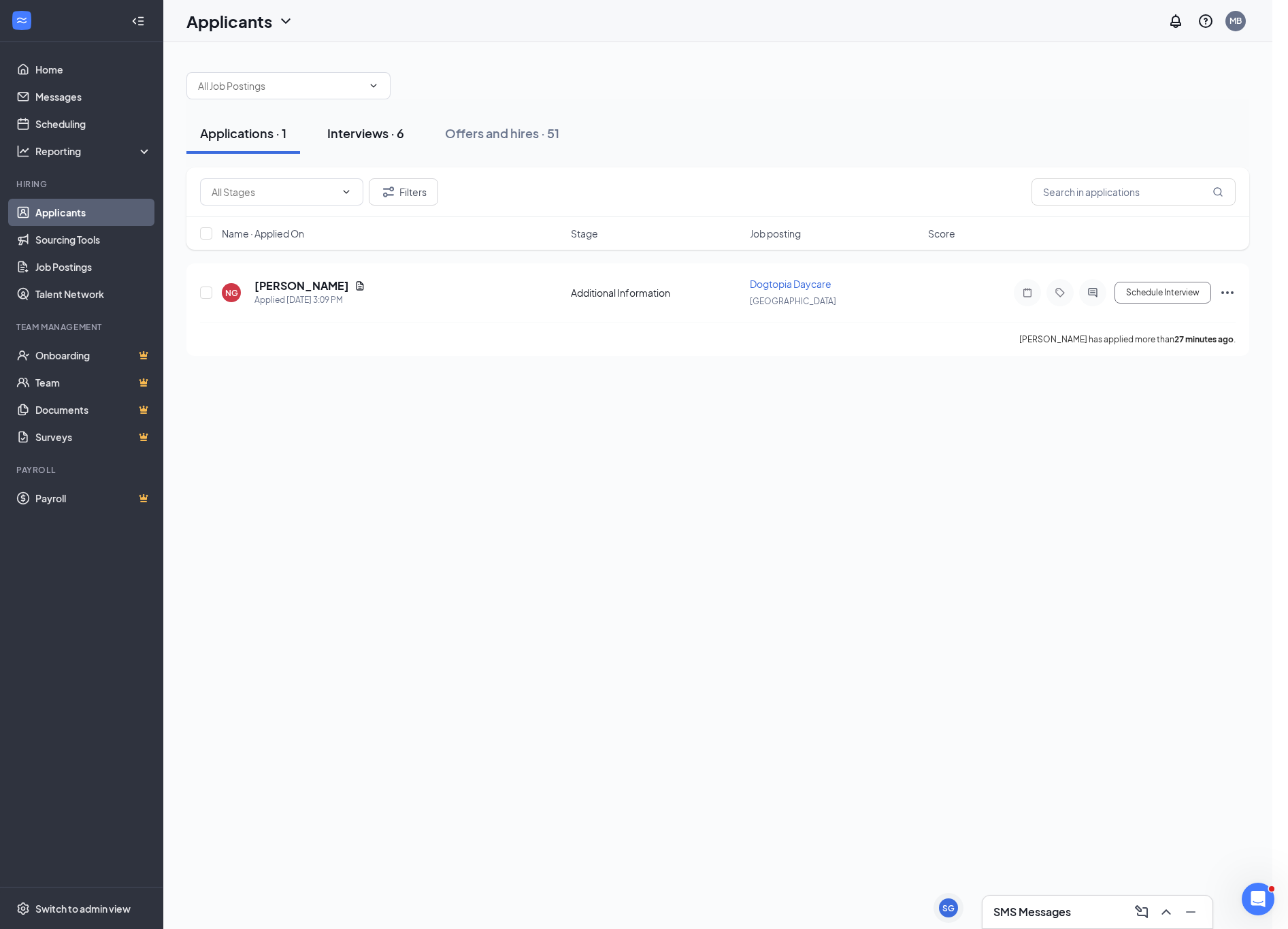
click at [343, 137] on div "Interviews · 6" at bounding box center [365, 133] width 77 height 17
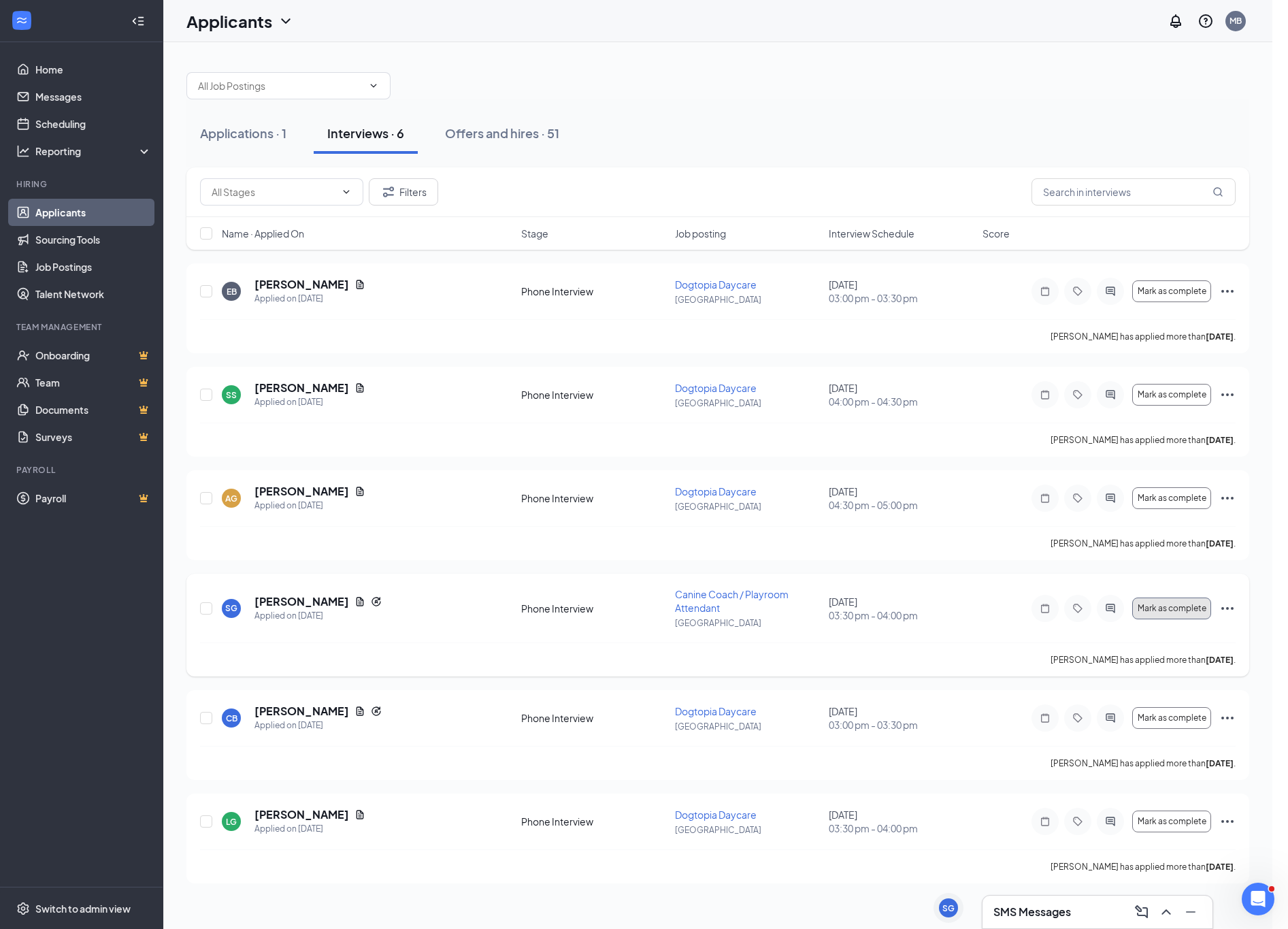
click at [1168, 609] on span "Mark as complete" at bounding box center [1172, 608] width 69 height 9
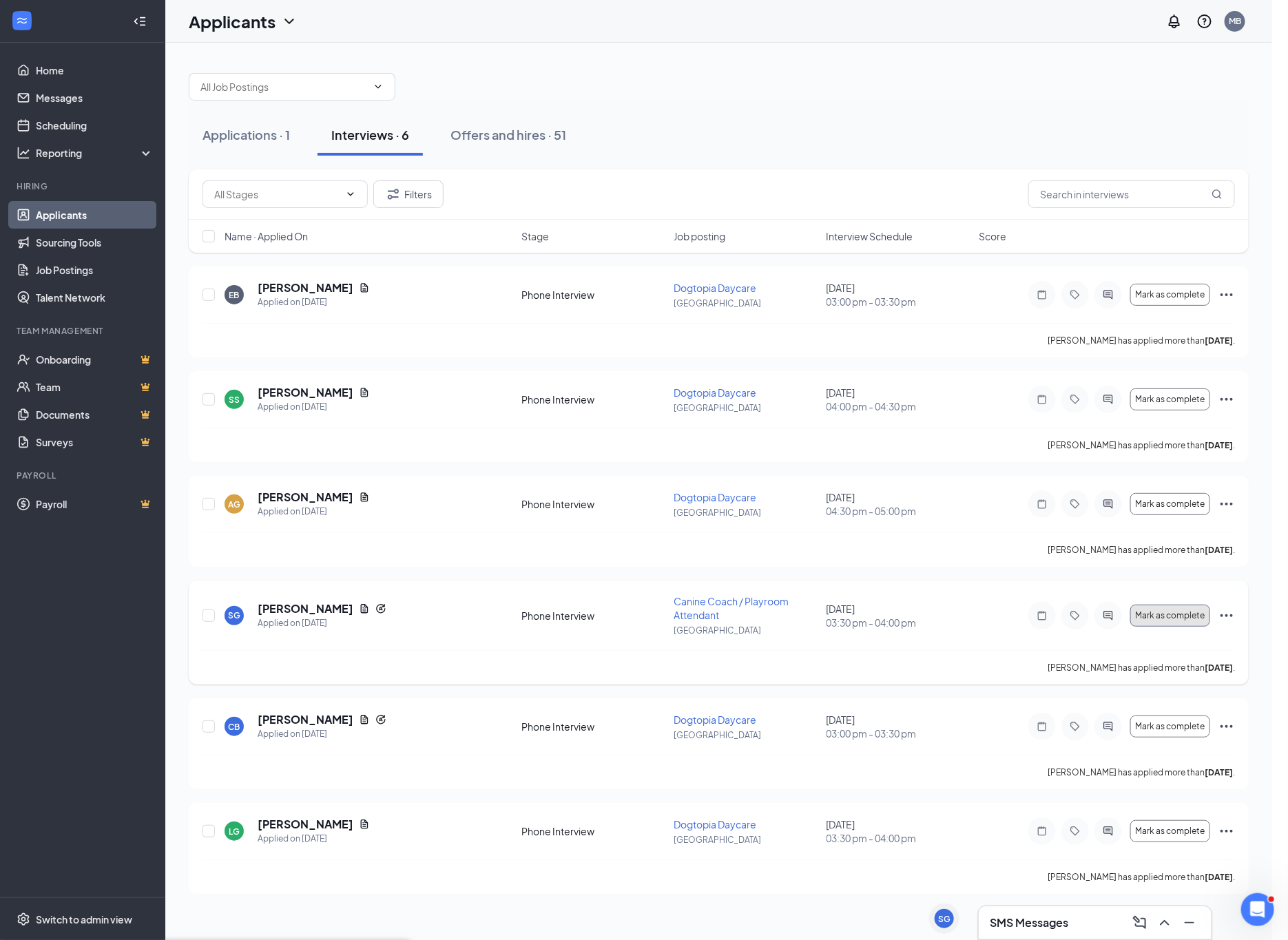
click at [1181, 614] on span "Mark as complete" at bounding box center [1170, 615] width 70 height 9
drag, startPoint x: 370, startPoint y: 608, endPoint x: 362, endPoint y: 610, distance: 8.2
click at [366, 608] on div "[PERSON_NAME]" at bounding box center [322, 609] width 129 height 15
click at [359, 610] on icon "Document" at bounding box center [364, 608] width 11 height 11
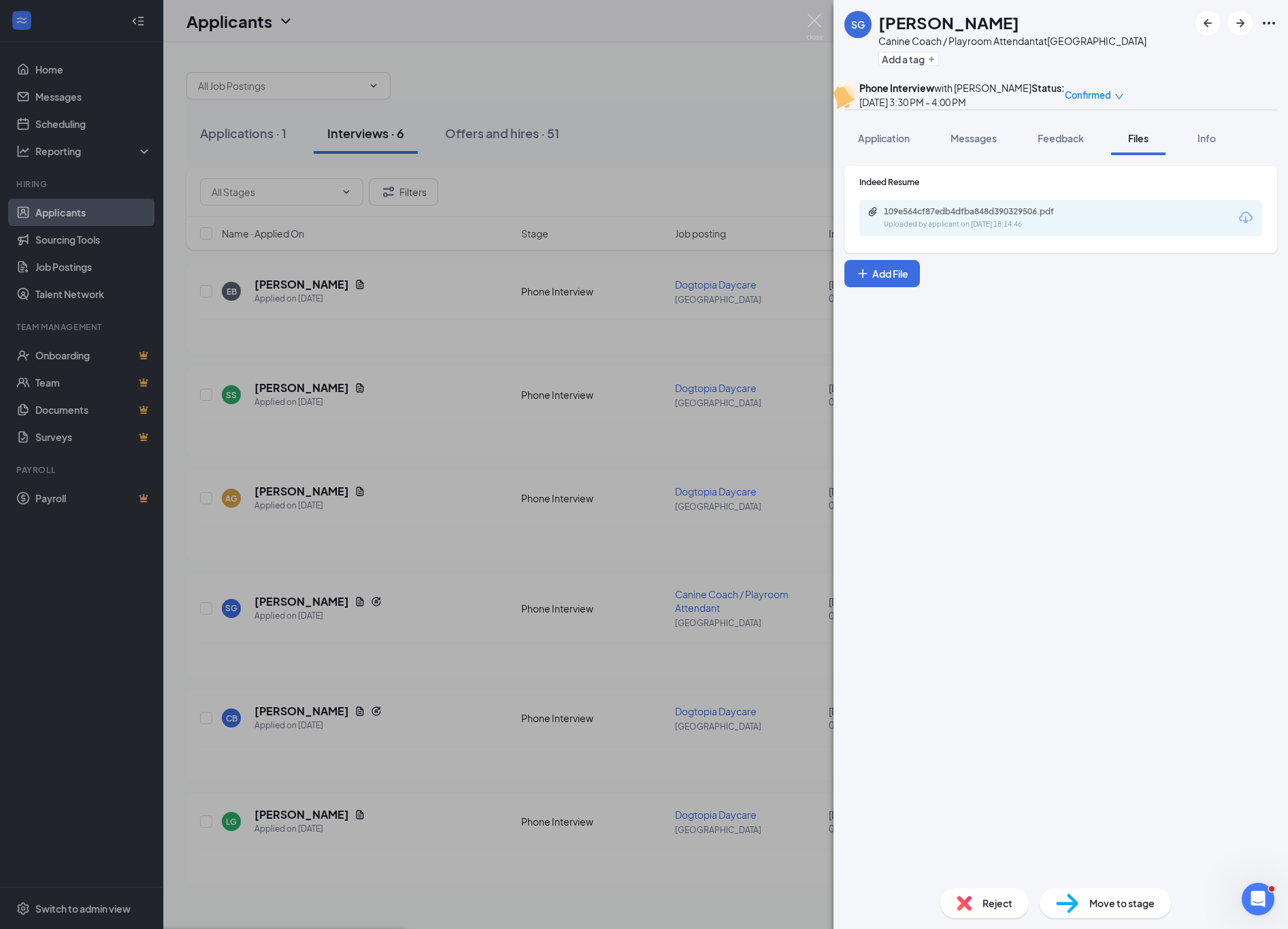
click at [1111, 907] on span "Move to stage" at bounding box center [1122, 903] width 66 height 15
click at [879, 132] on span "Application" at bounding box center [884, 138] width 52 height 12
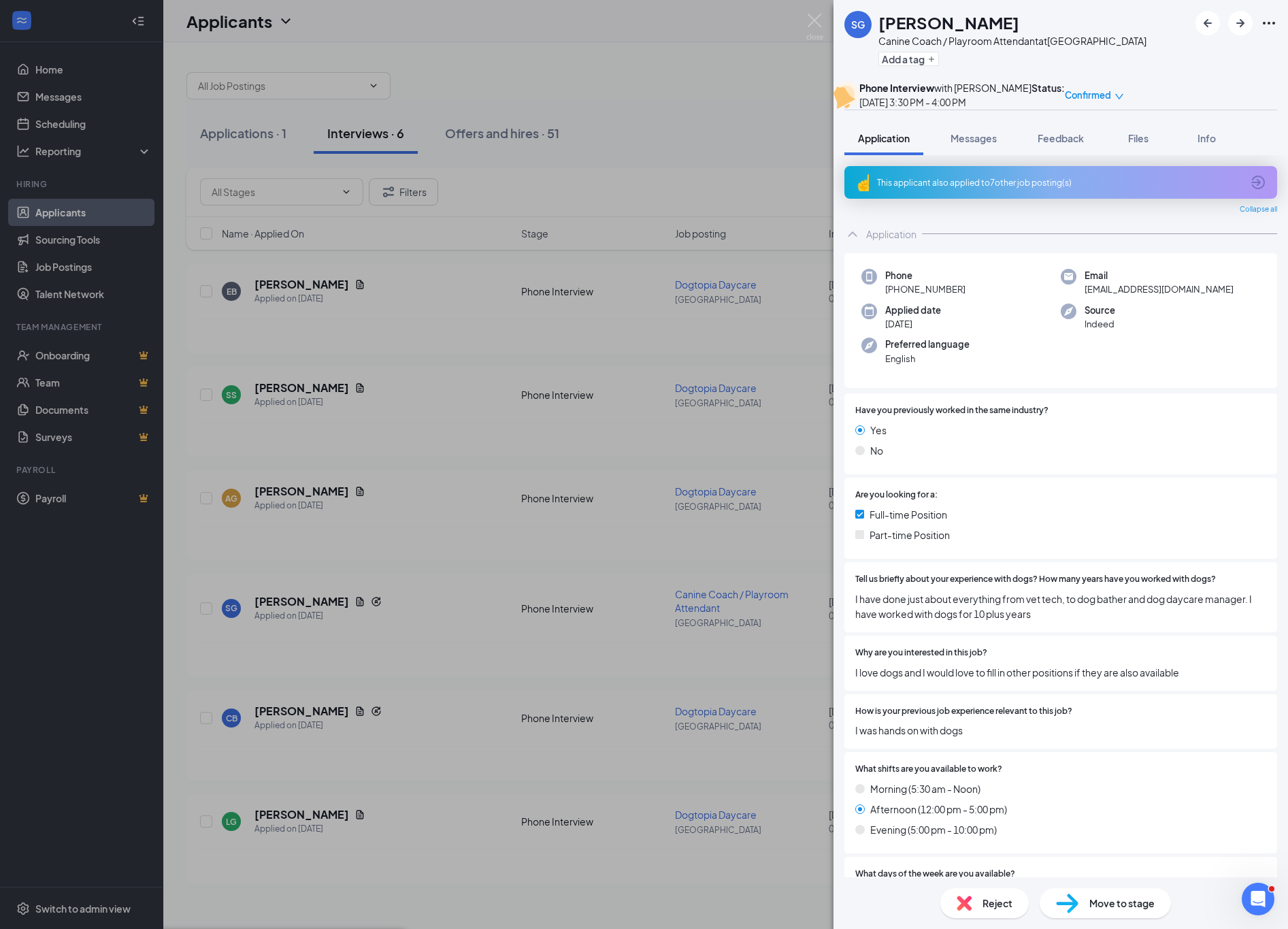
click at [1108, 899] on span "Move to stage" at bounding box center [1122, 903] width 66 height 15
click at [978, 132] on span "Messages" at bounding box center [974, 138] width 47 height 12
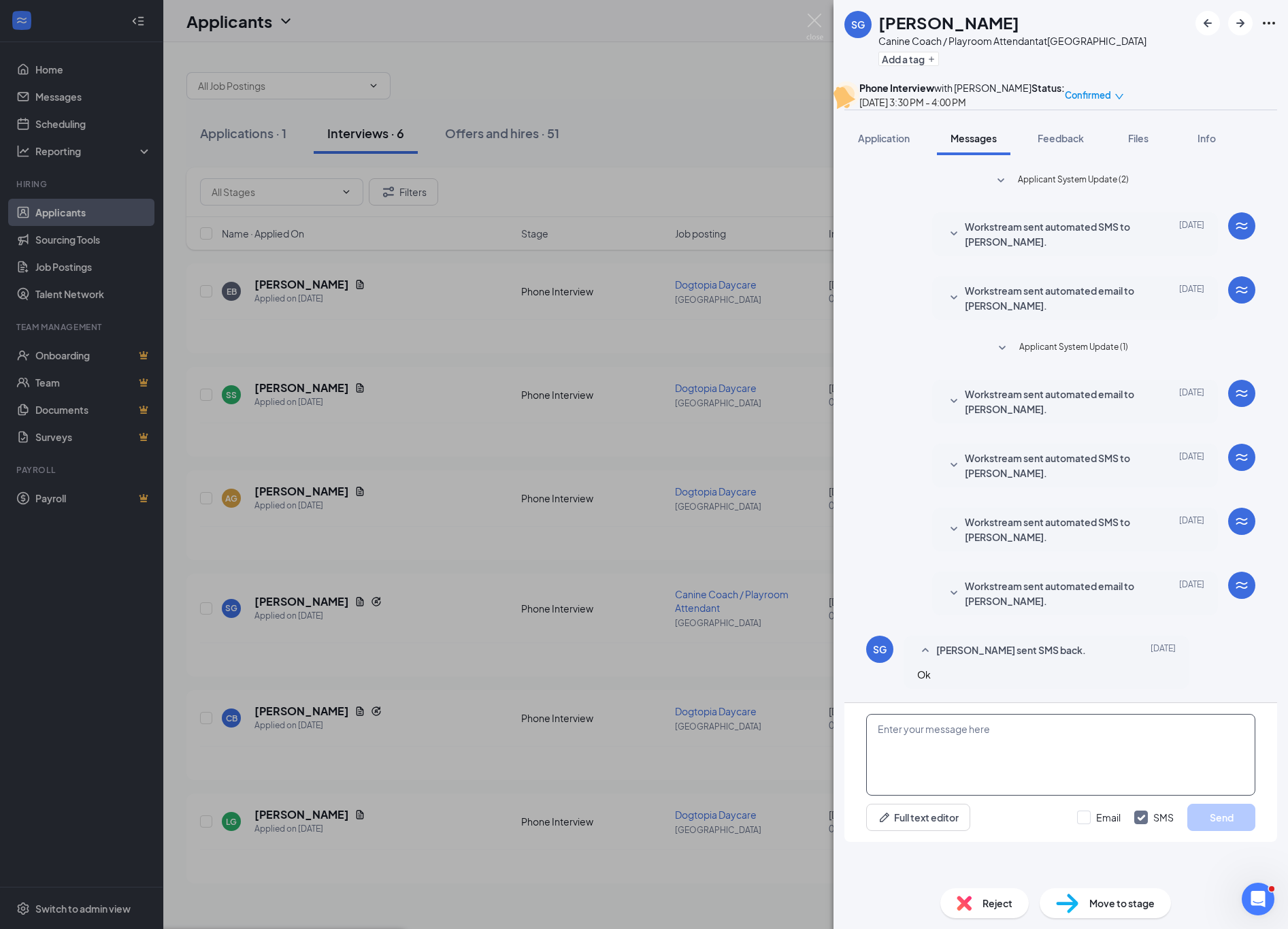
click at [1038, 749] on textarea at bounding box center [1061, 755] width 389 height 82
type textarea "Hey [PERSON_NAME], the web site we use to schedule is bugging currently so it m…"
click at [1196, 809] on button "Send" at bounding box center [1221, 817] width 68 height 27
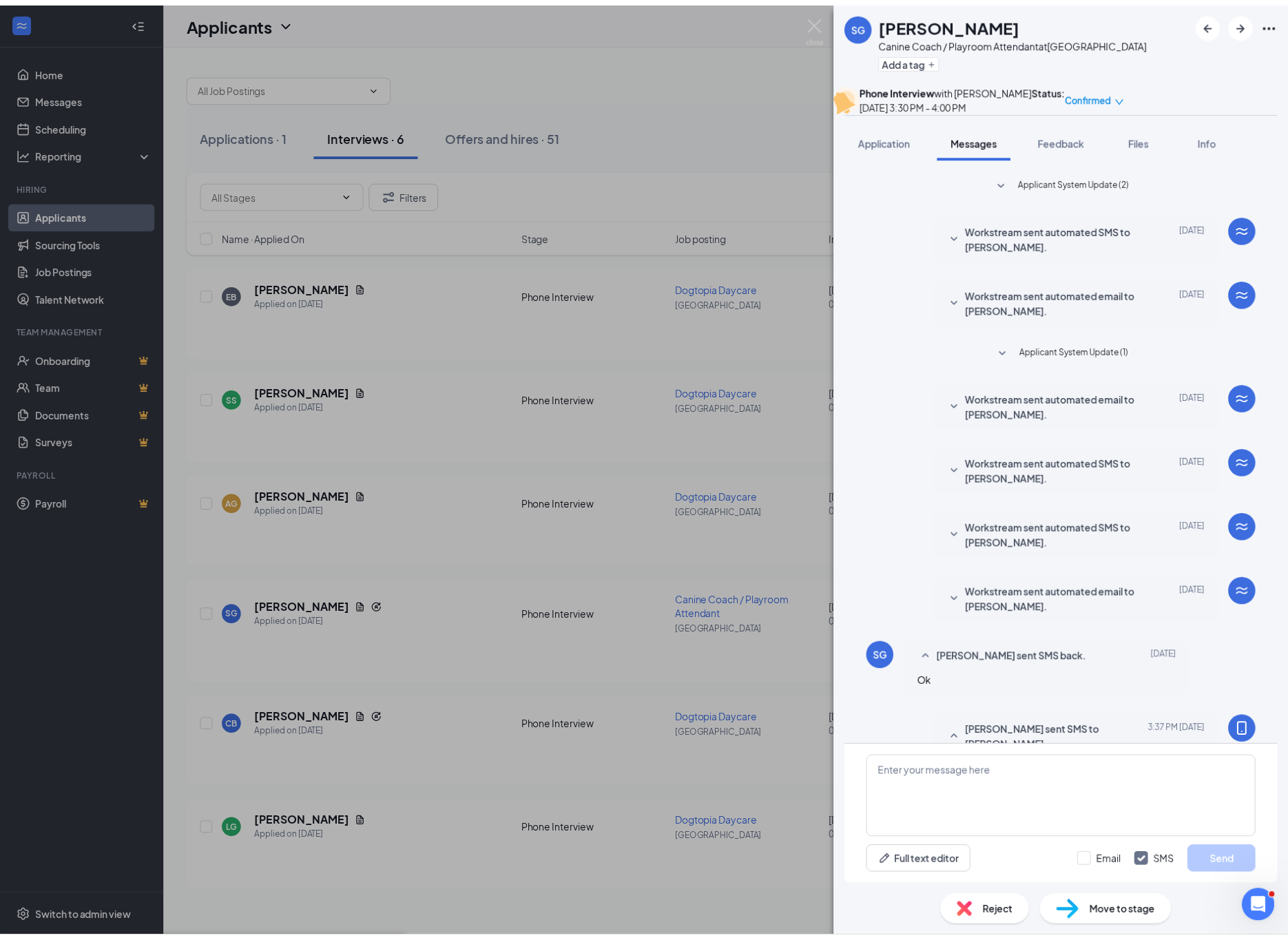
scroll to position [97, 0]
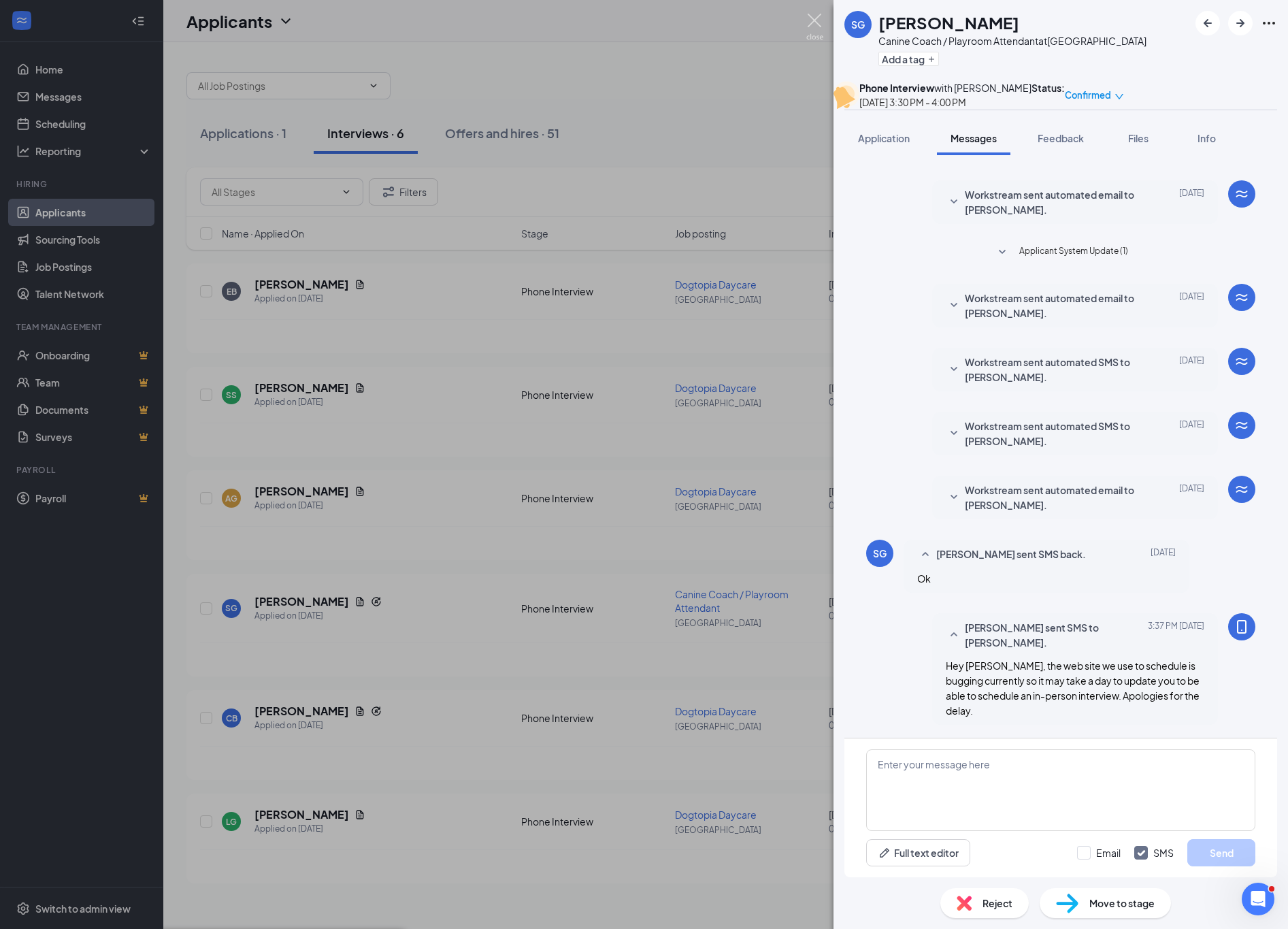
click at [810, 21] on img at bounding box center [815, 27] width 17 height 27
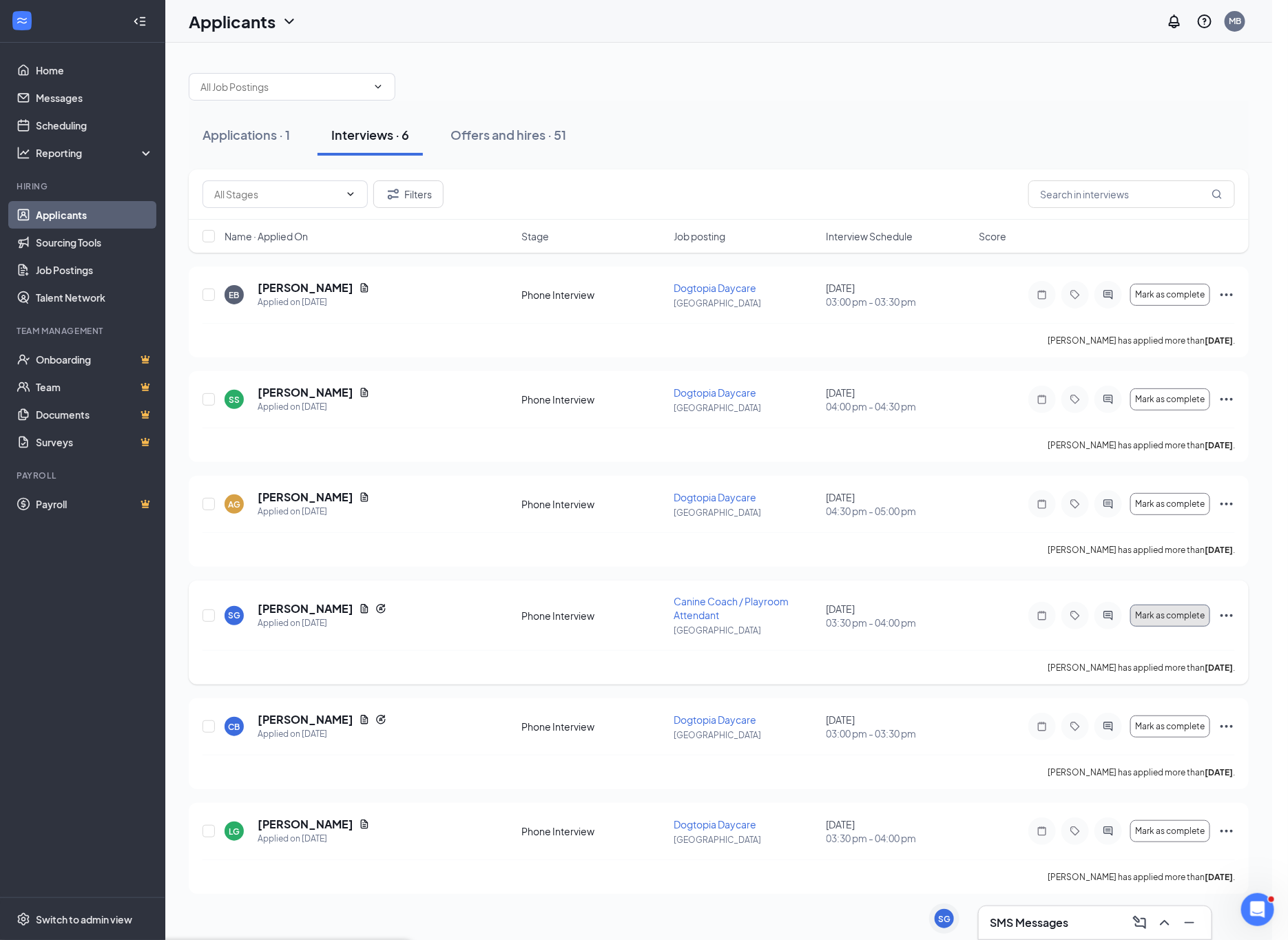
click at [1168, 612] on span "Mark as complete" at bounding box center [1170, 615] width 70 height 9
click at [1152, 620] on span "Mark as complete" at bounding box center [1170, 615] width 70 height 9
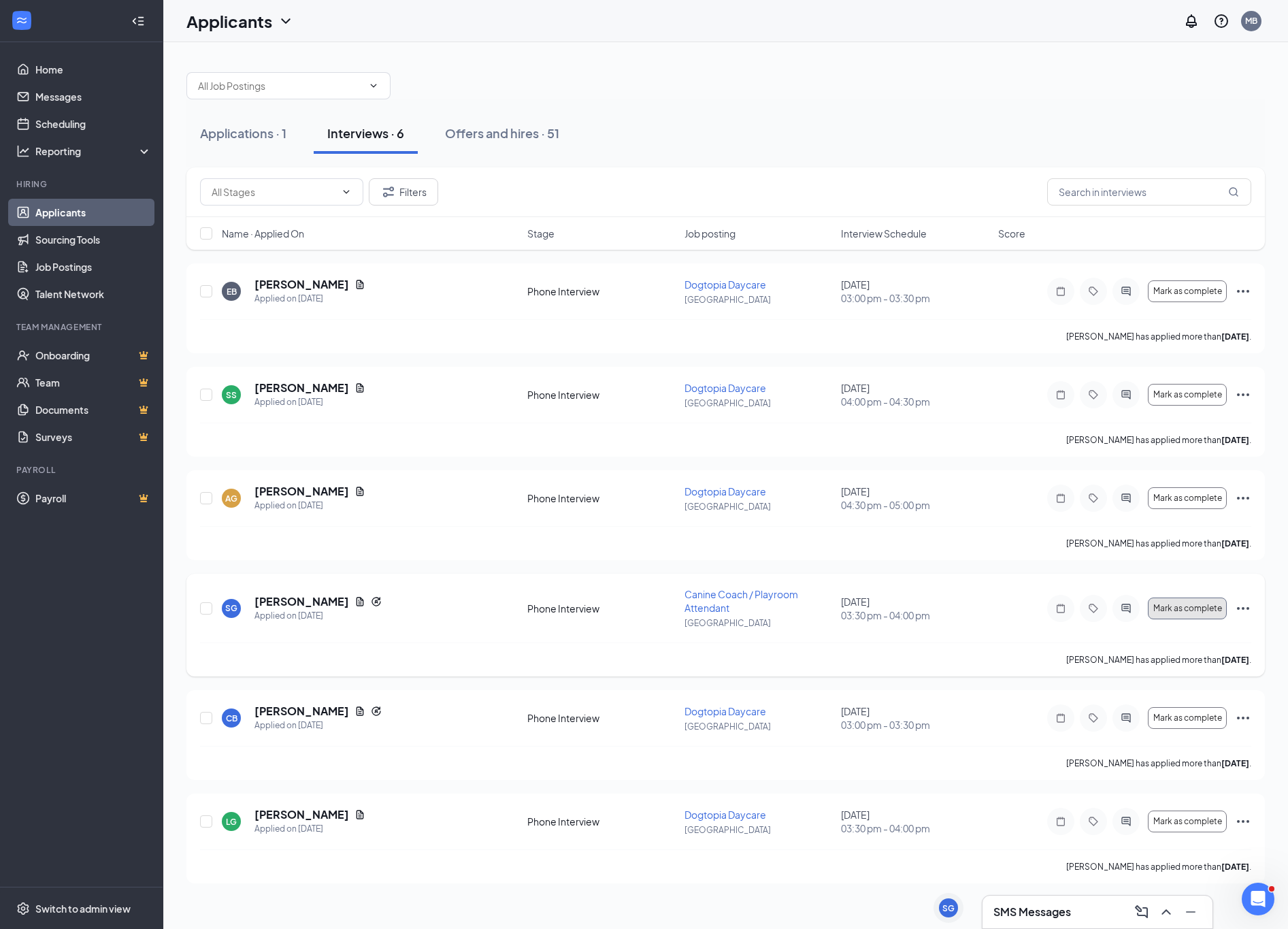
click at [1182, 599] on button "Mark as complete" at bounding box center [1187, 609] width 79 height 22
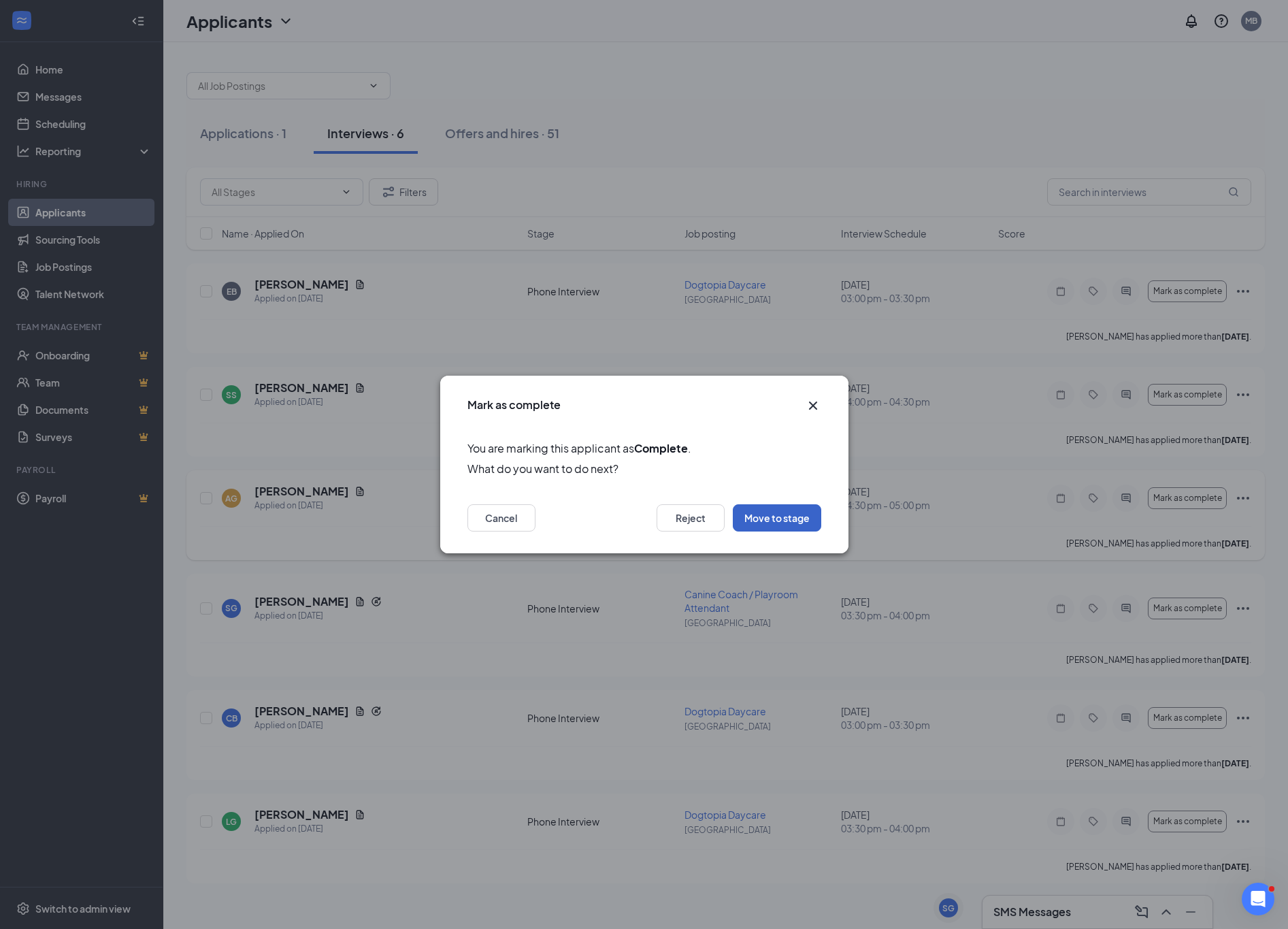
click at [801, 519] on button "Move to stage" at bounding box center [777, 518] width 88 height 27
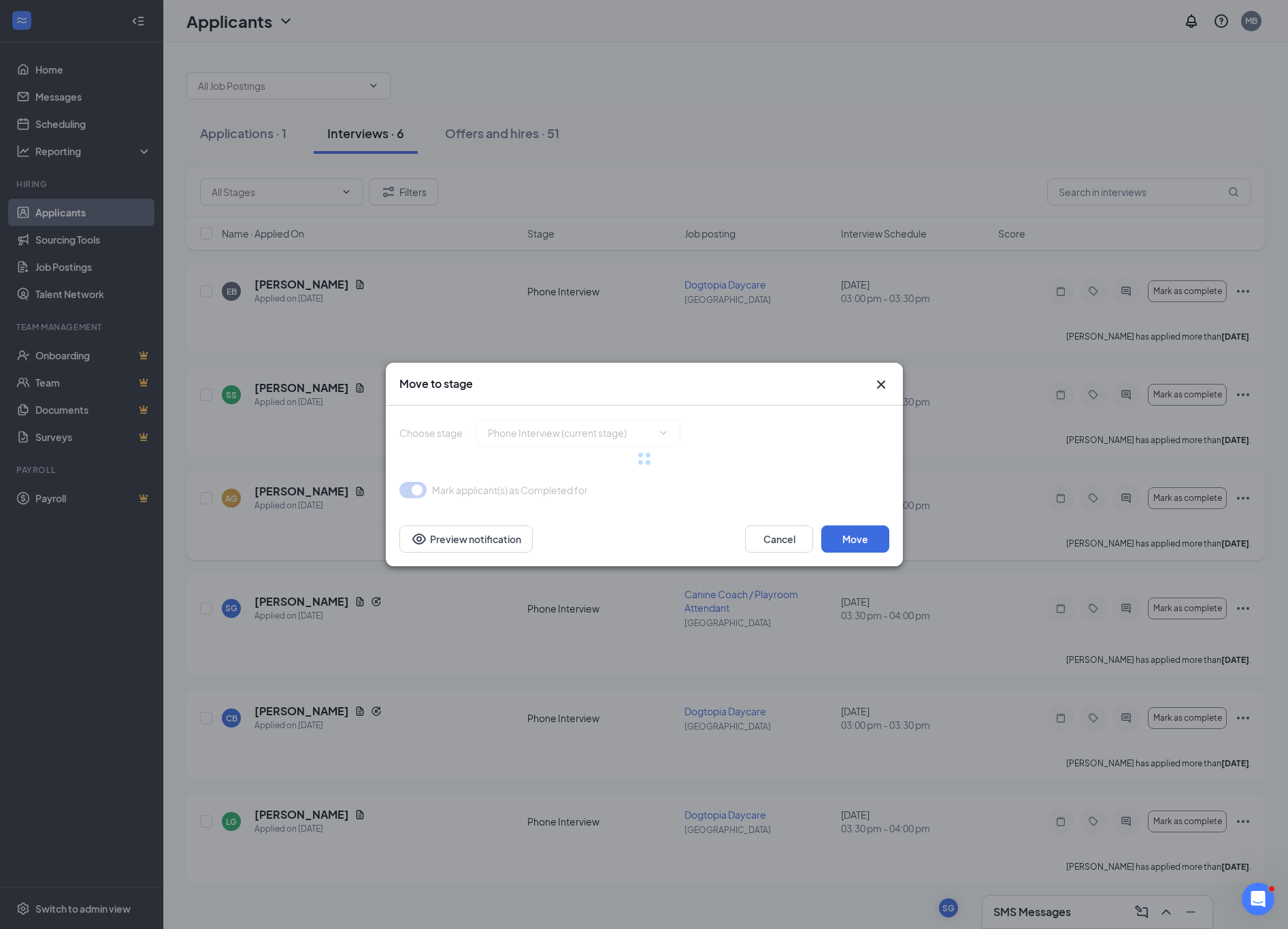
type input "Onsite Interview (next stage)"
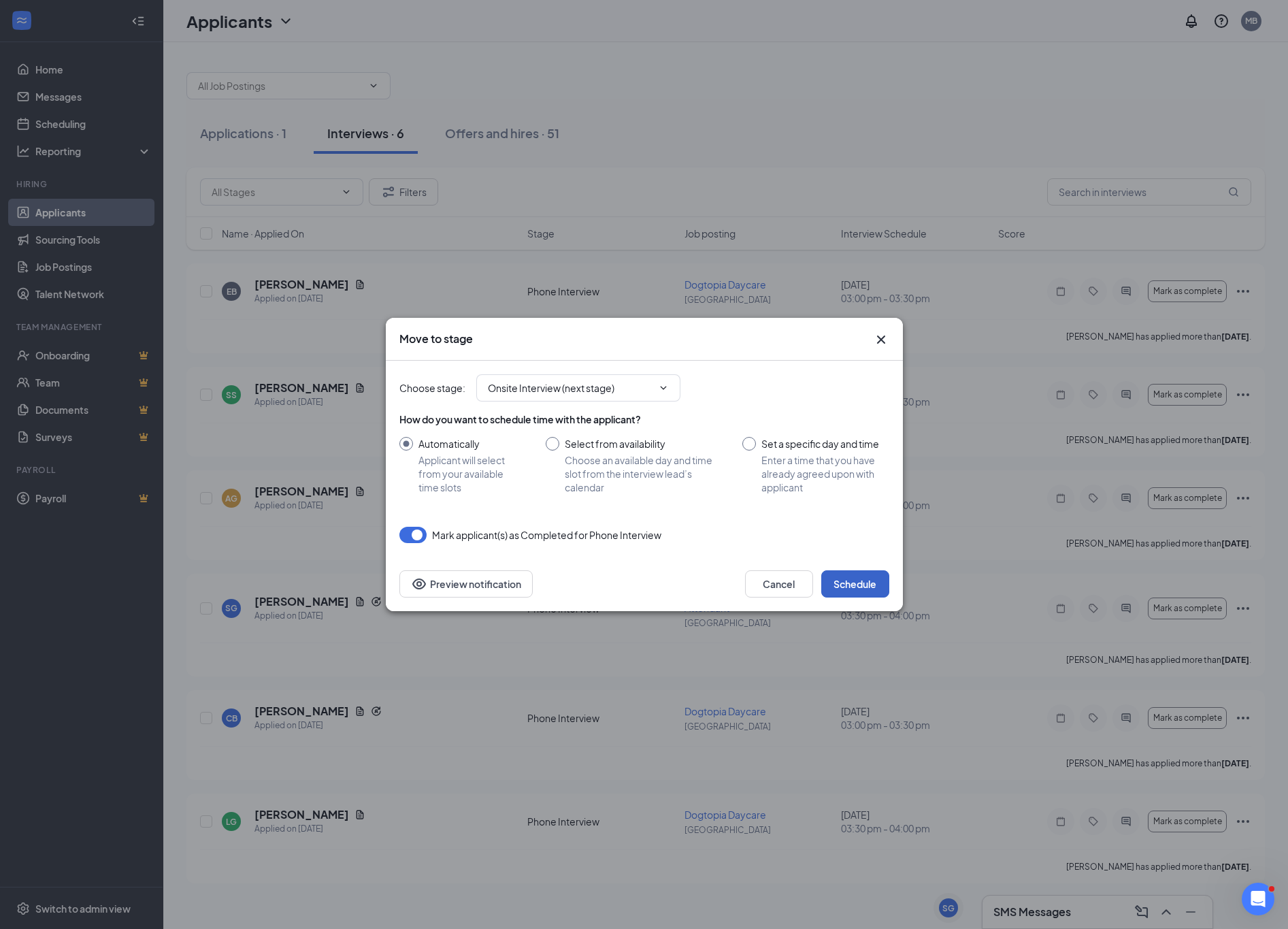
click at [868, 593] on button "Schedule" at bounding box center [855, 584] width 68 height 27
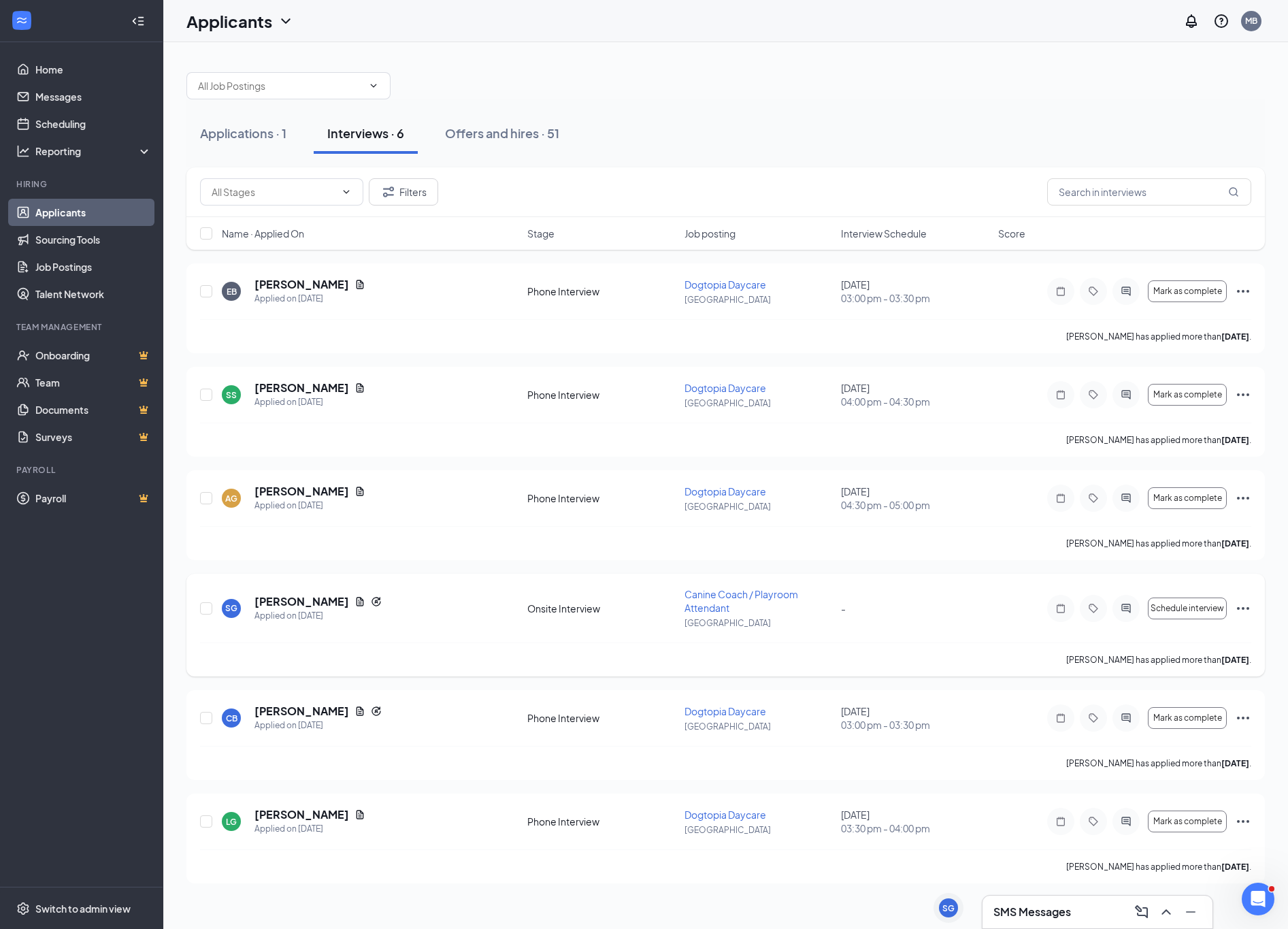
click at [349, 609] on div "[PERSON_NAME]" at bounding box center [318, 602] width 127 height 15
click at [354, 605] on icon "Document" at bounding box center [359, 601] width 11 height 11
